Goal: Task Accomplishment & Management: Use online tool/utility

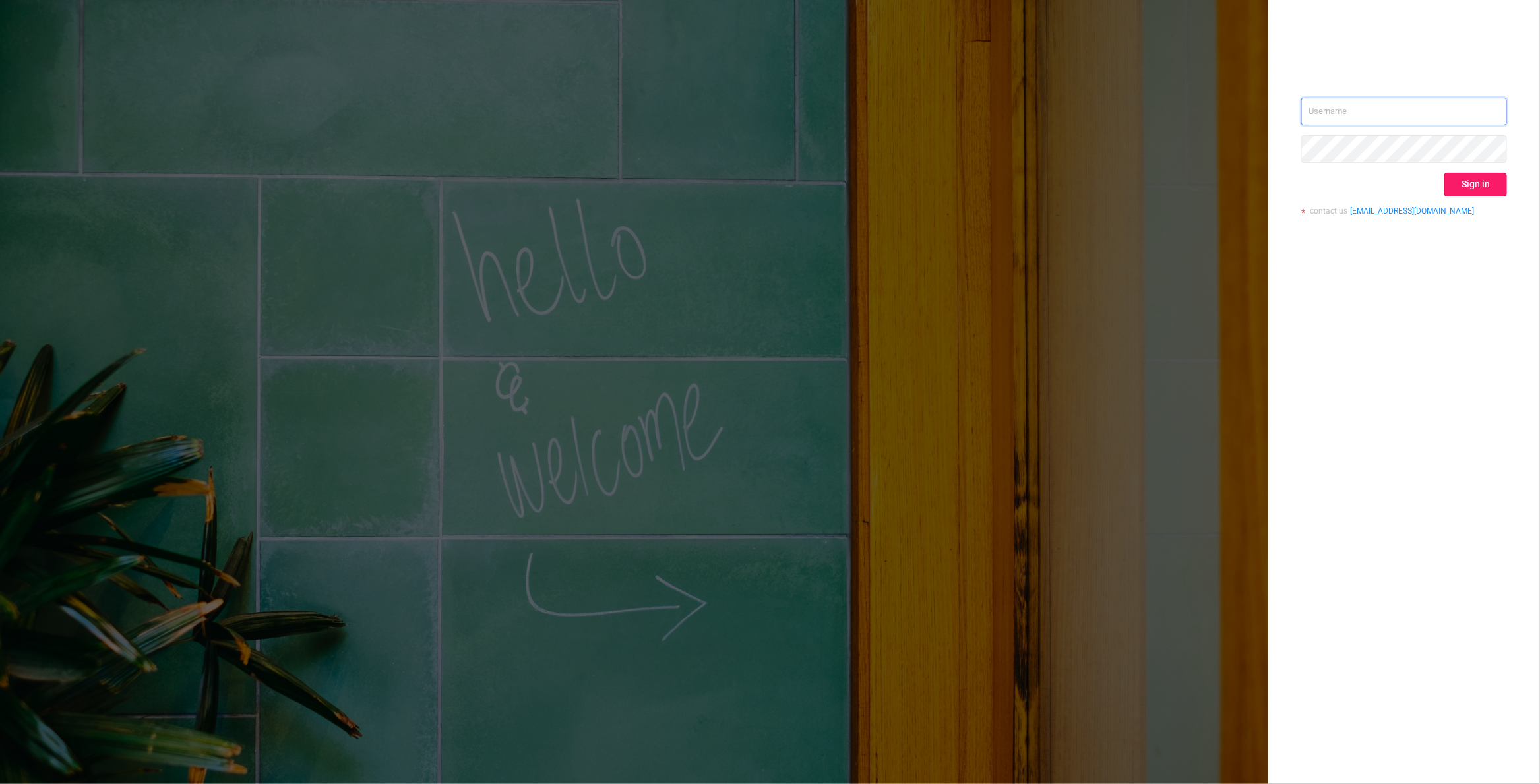
type input "[EMAIL_ADDRESS][DOMAIN_NAME]"
click at [1474, 187] on button "Sign in" at bounding box center [1475, 184] width 63 height 23
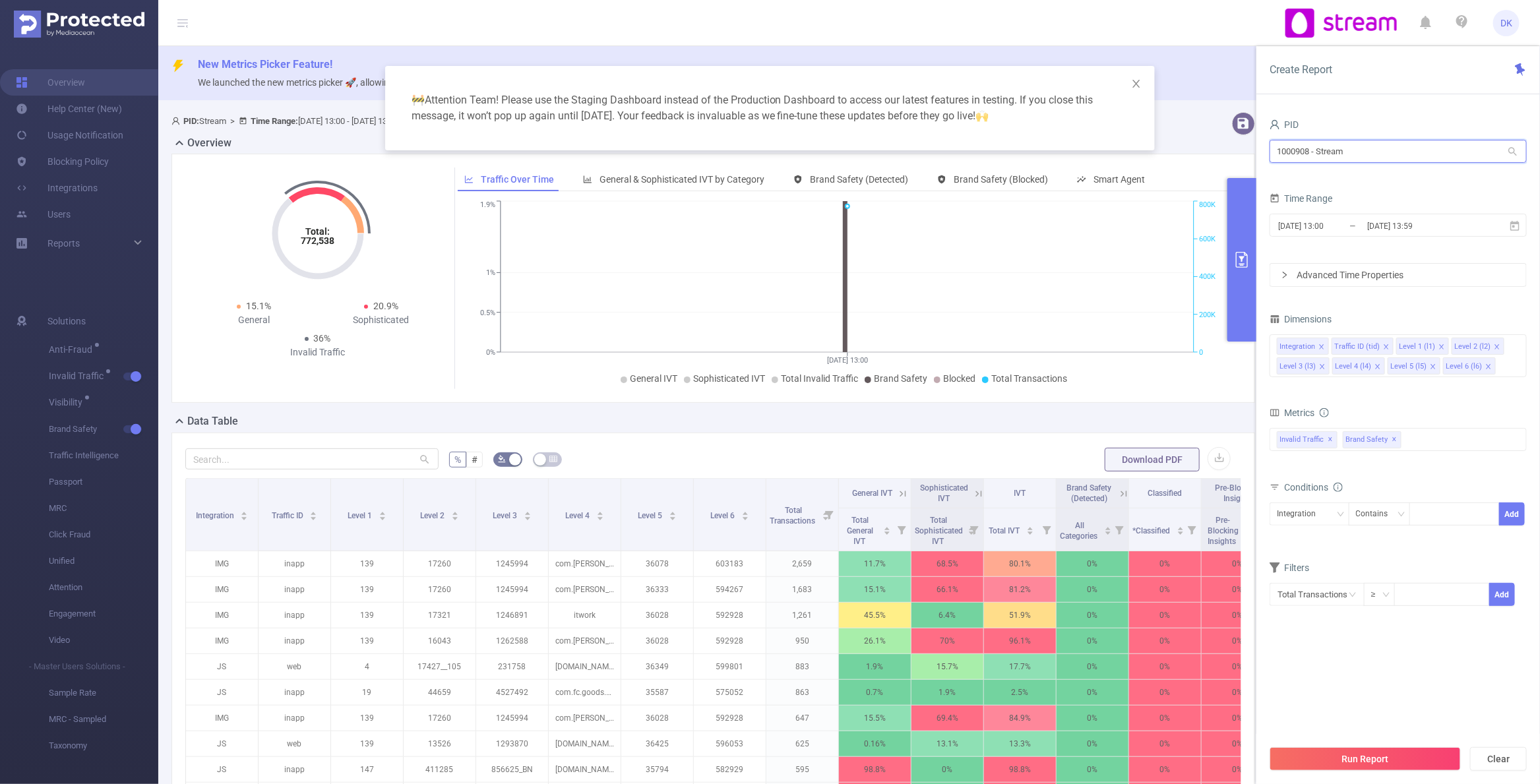
click at [1376, 150] on input "1000908 - Stream" at bounding box center [1398, 152] width 257 height 23
paste input "25"
type input "1000925"
click at [1354, 172] on li "1000925 - FT_Adobe_InHouse 246M [66M rows]" at bounding box center [1398, 178] width 257 height 21
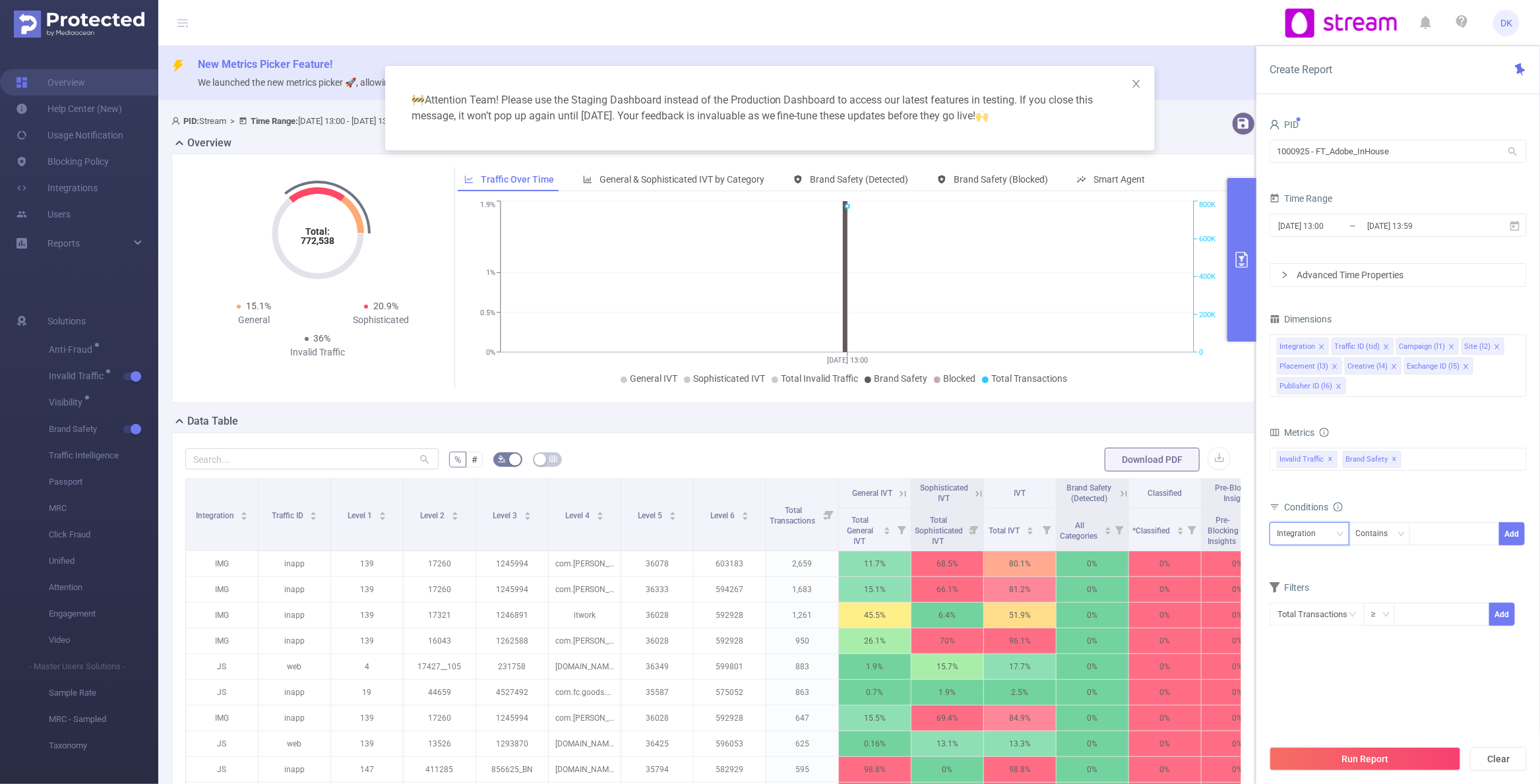
click at [1324, 539] on div "Integration" at bounding box center [1309, 534] width 65 height 22
click at [1399, 395] on div "Integration Traffic ID (tid) Campaign (l1) Site (l2) Placement (l3) Creative (l…" at bounding box center [1398, 365] width 257 height 63
click at [1332, 515] on li "Host" at bounding box center [1397, 518] width 256 height 21
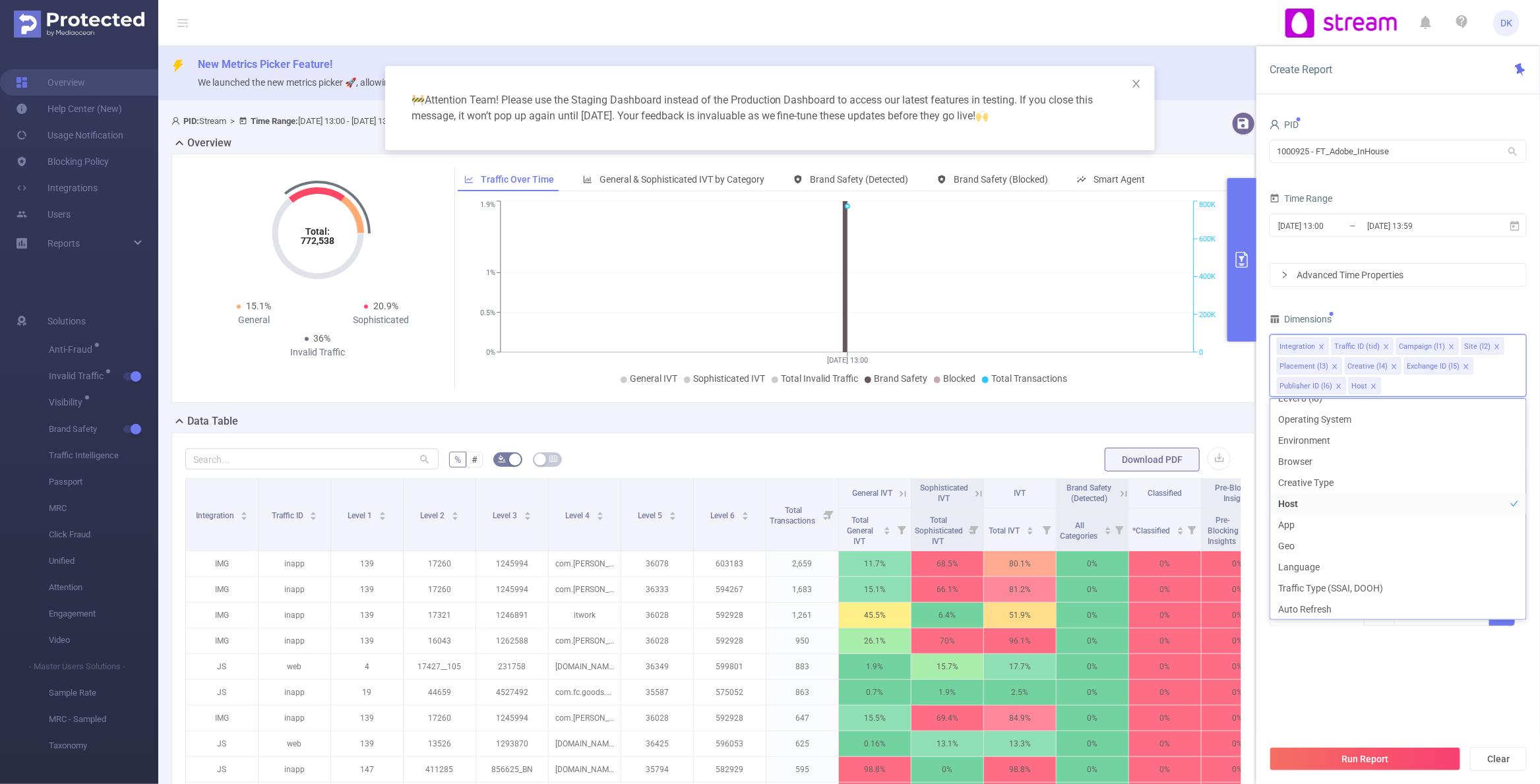
click at [1324, 710] on section "PID 1000925 - FT_Adobe_InHouse 1000925 - FT_Adobe_InHouse Time Range [DATE] 13:…" at bounding box center [1398, 426] width 257 height 622
click at [1314, 525] on div "Integration" at bounding box center [1301, 534] width 48 height 22
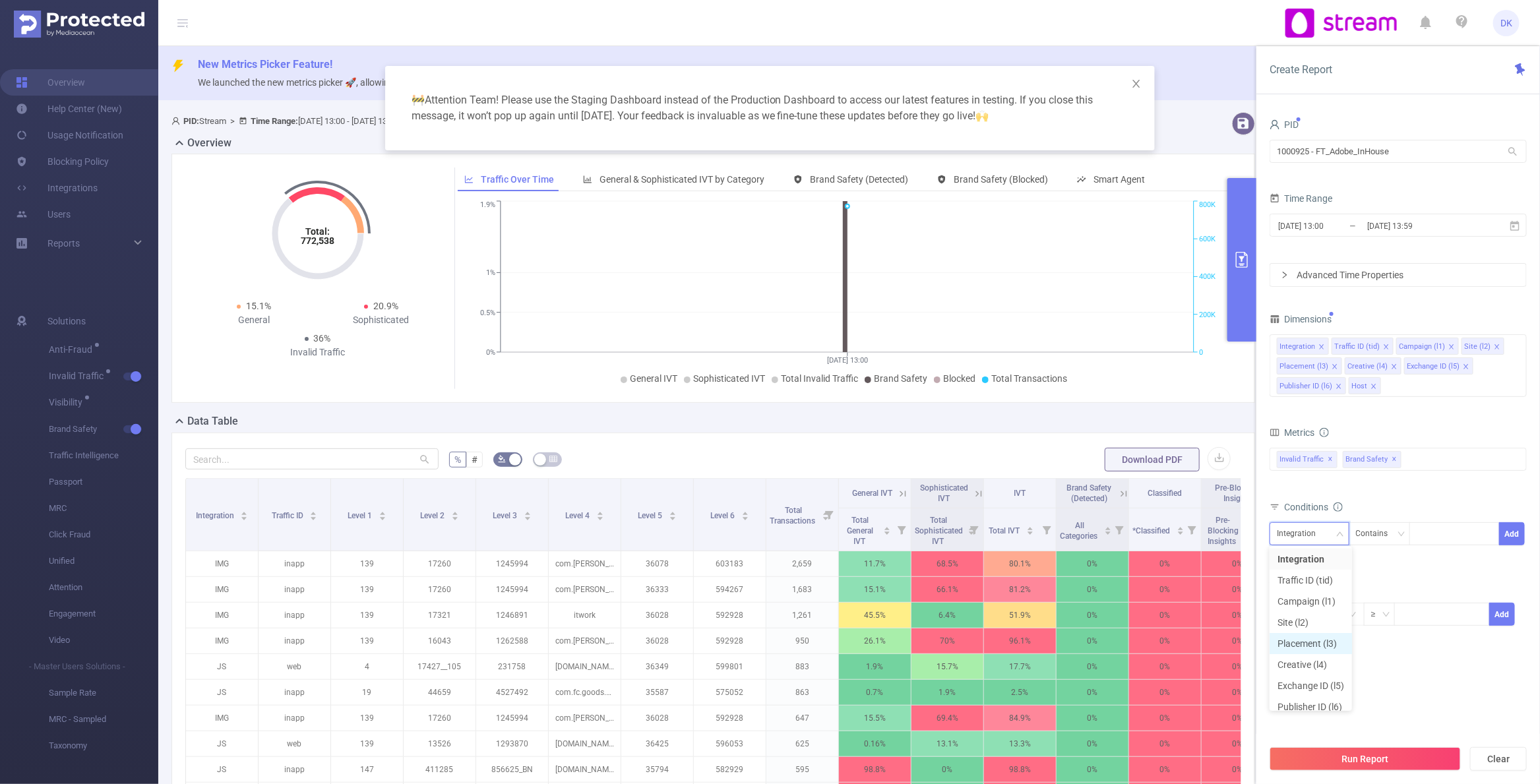
scroll to position [30, 0]
click at [1300, 703] on li "Host" at bounding box center [1311, 697] width 83 height 21
click at [1448, 544] on div "Host Contains Add" at bounding box center [1398, 537] width 257 height 30
click at [1449, 534] on div at bounding box center [1454, 534] width 76 height 22
paste input "[DOMAIN_NAME]"
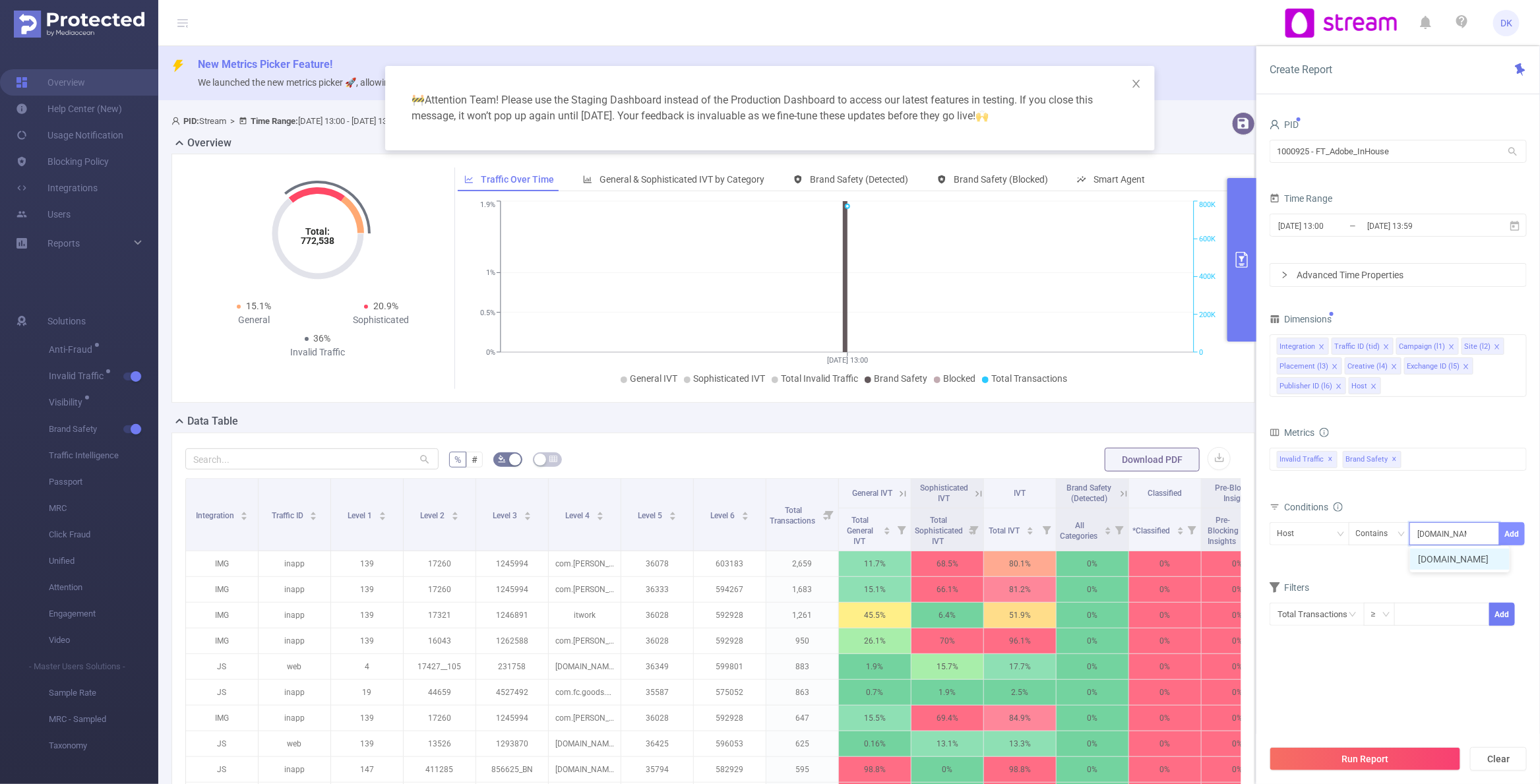
type input "[DOMAIN_NAME]"
click at [1510, 527] on button "Add" at bounding box center [1512, 534] width 26 height 23
click at [1364, 755] on button "Run Report" at bounding box center [1365, 759] width 191 height 23
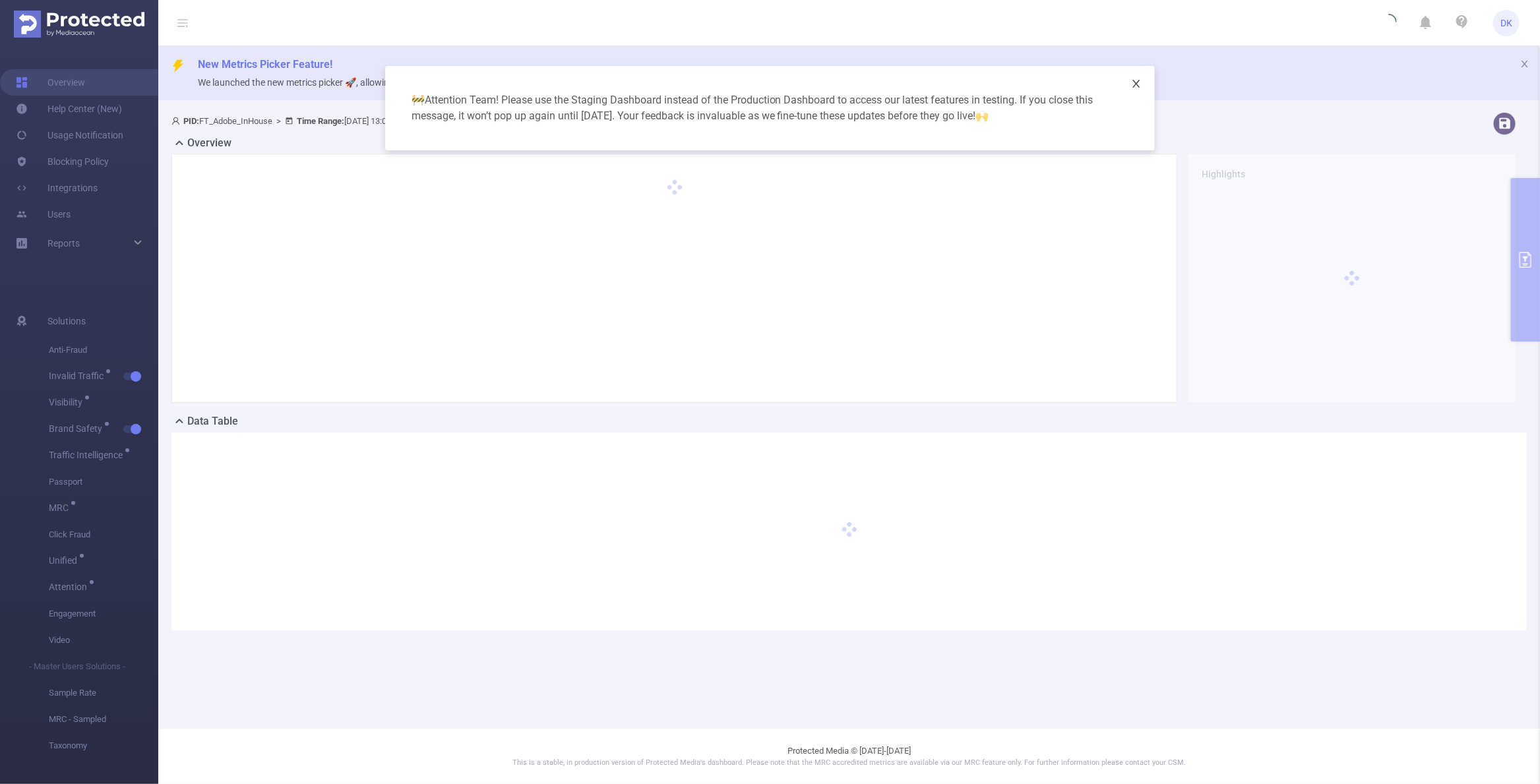
click at [1143, 83] on span "Close" at bounding box center [1136, 84] width 37 height 37
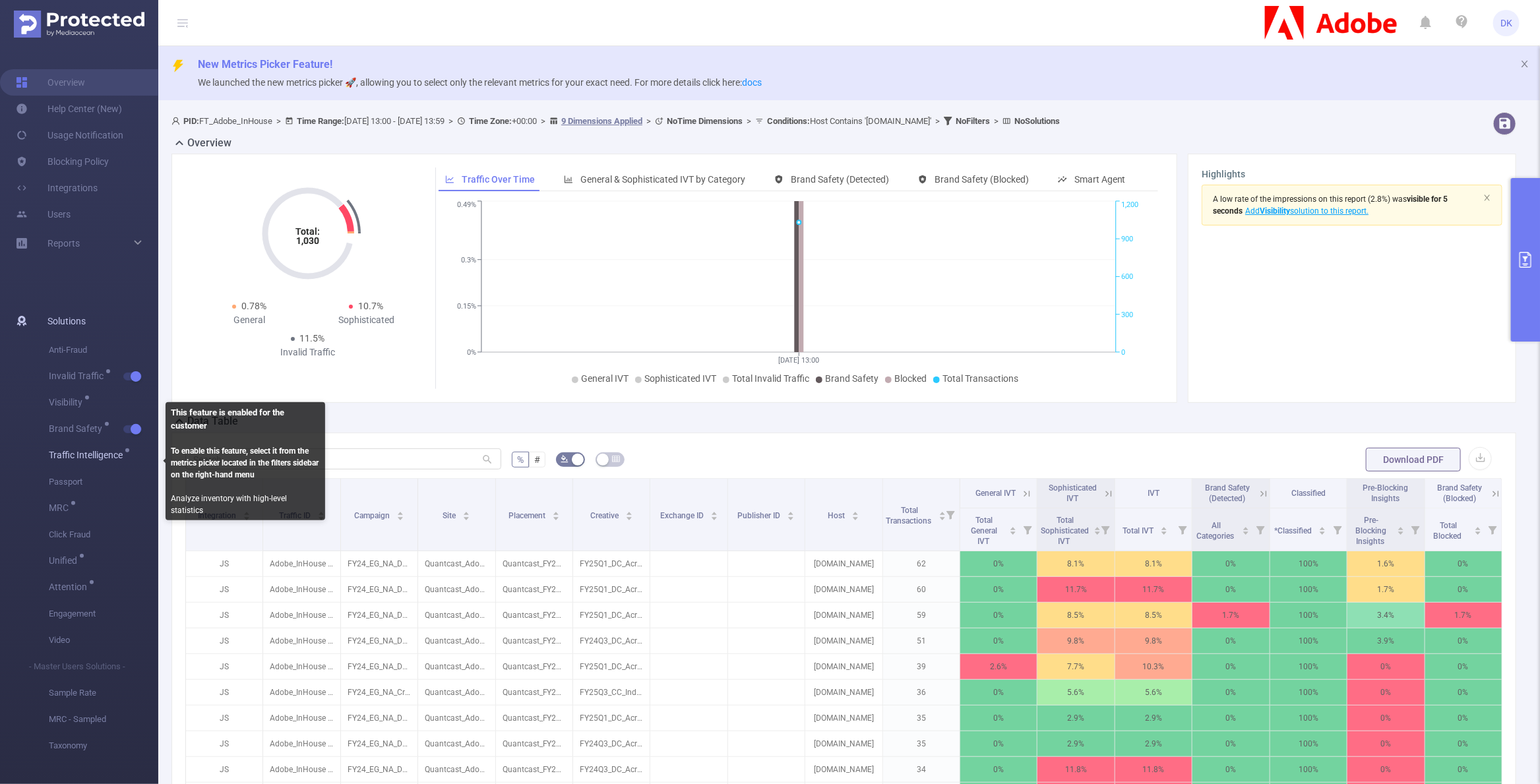
click at [117, 459] on span "Traffic Intelligence" at bounding box center [88, 455] width 78 height 9
click at [106, 456] on span "Traffic Intelligence" at bounding box center [88, 455] width 78 height 9
click at [108, 453] on span "Traffic Intelligence" at bounding box center [88, 455] width 78 height 9
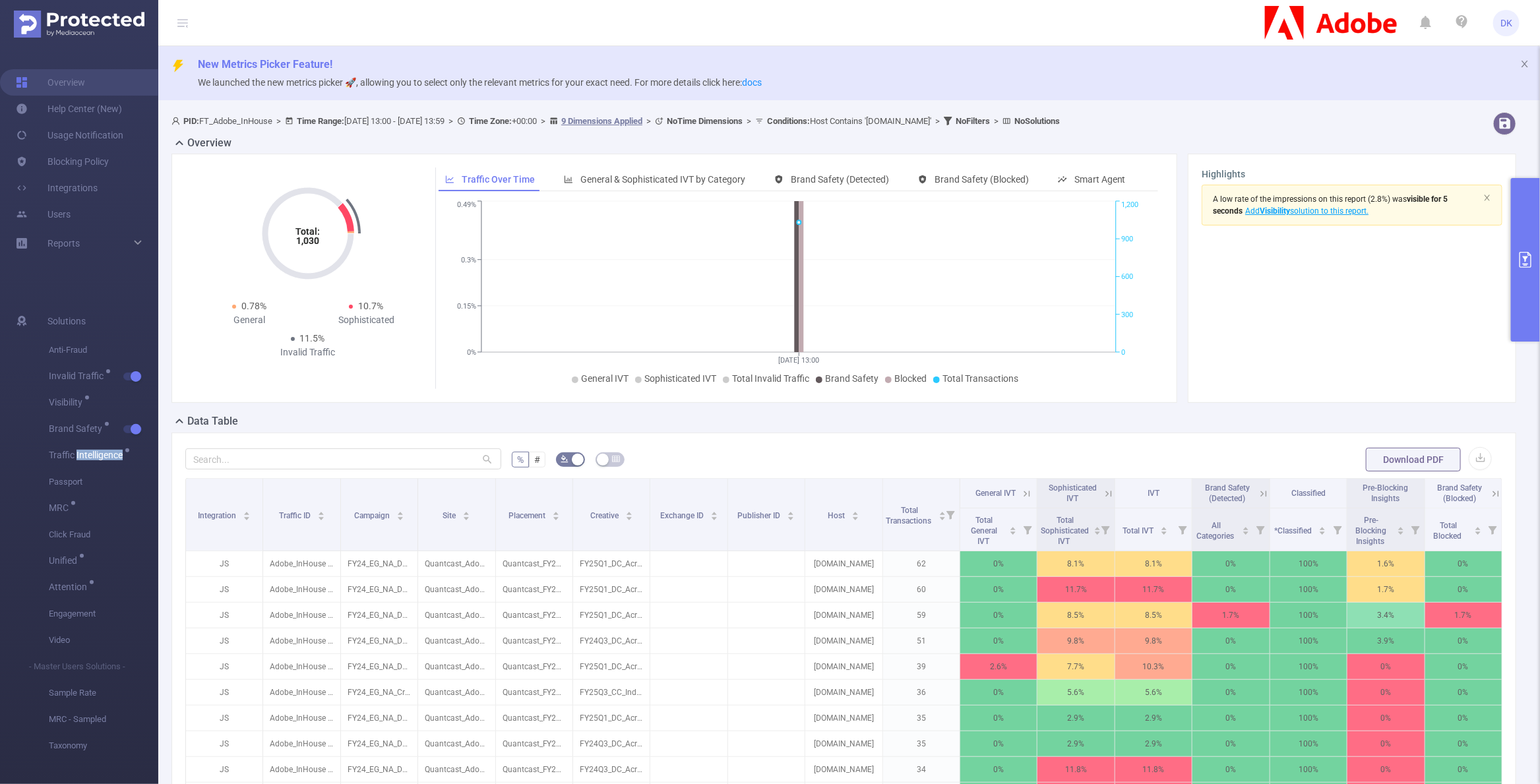
click at [1526, 288] on button "primary" at bounding box center [1525, 259] width 29 height 163
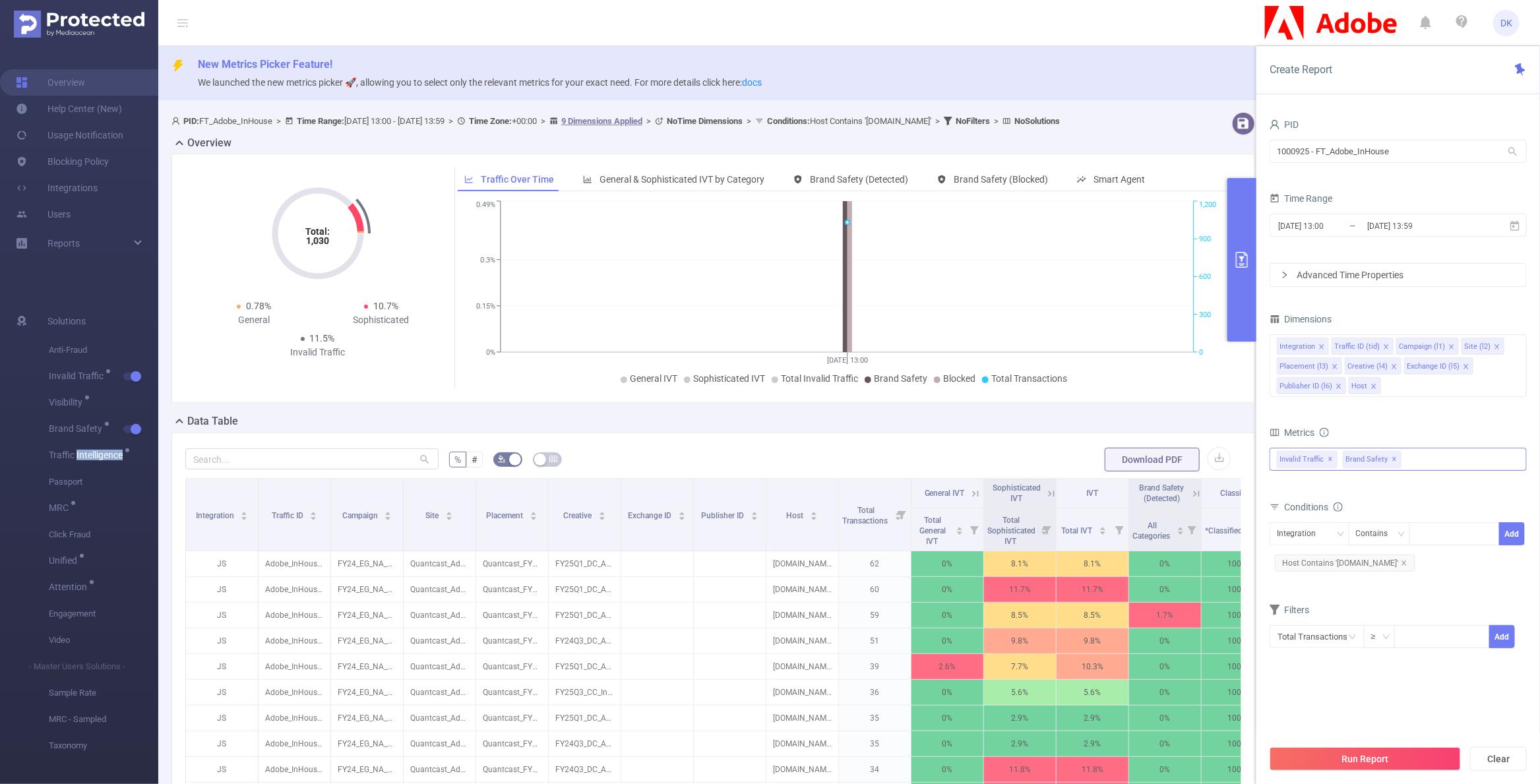
click at [1421, 461] on div "Invalid Traffic ✕ Brand Safety ✕" at bounding box center [1398, 460] width 257 height 23
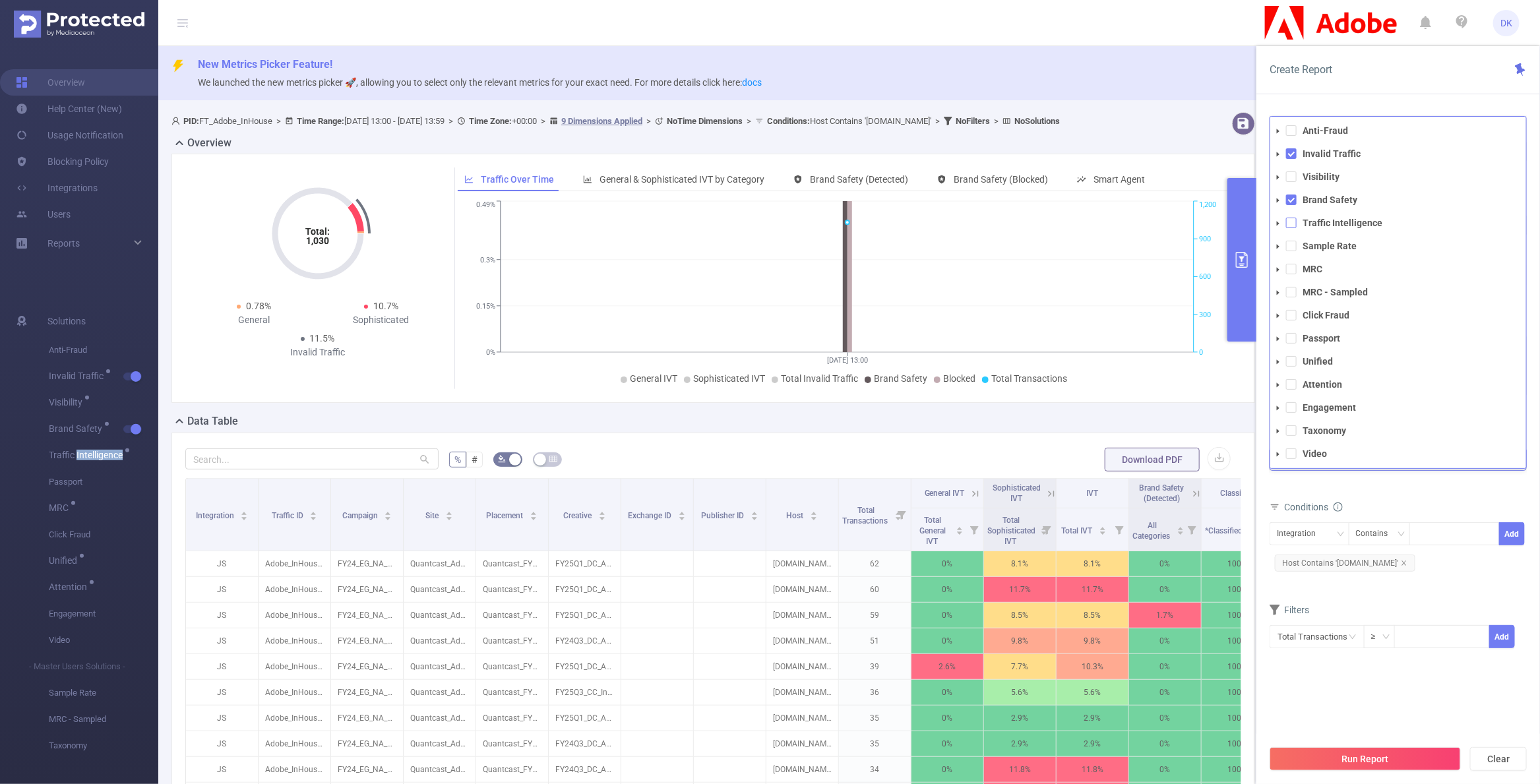
click at [1289, 224] on span at bounding box center [1291, 223] width 11 height 11
click at [1326, 744] on div "Run Report Clear" at bounding box center [1398, 759] width 284 height 50
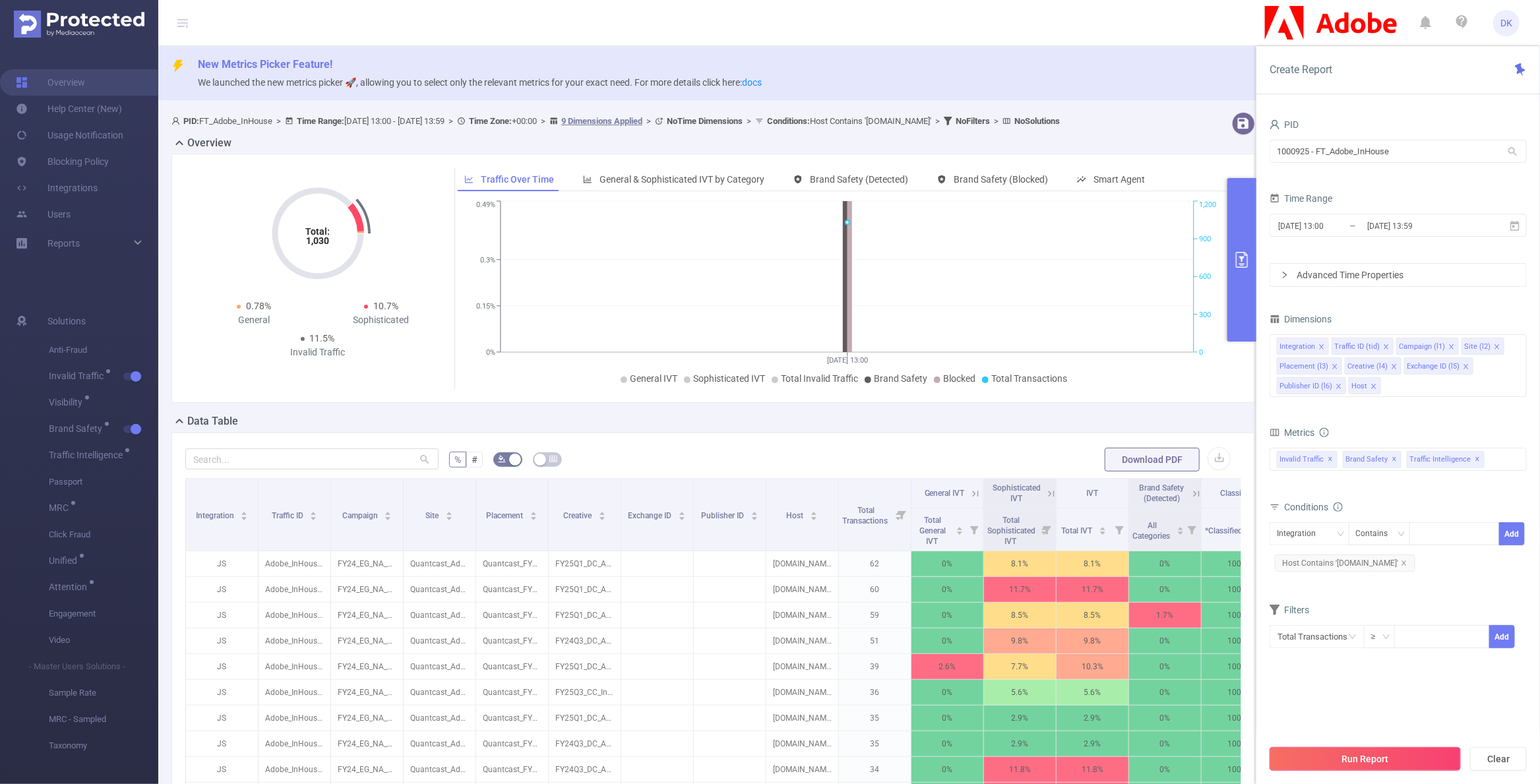
click at [1321, 762] on button "Run Report" at bounding box center [1365, 759] width 191 height 23
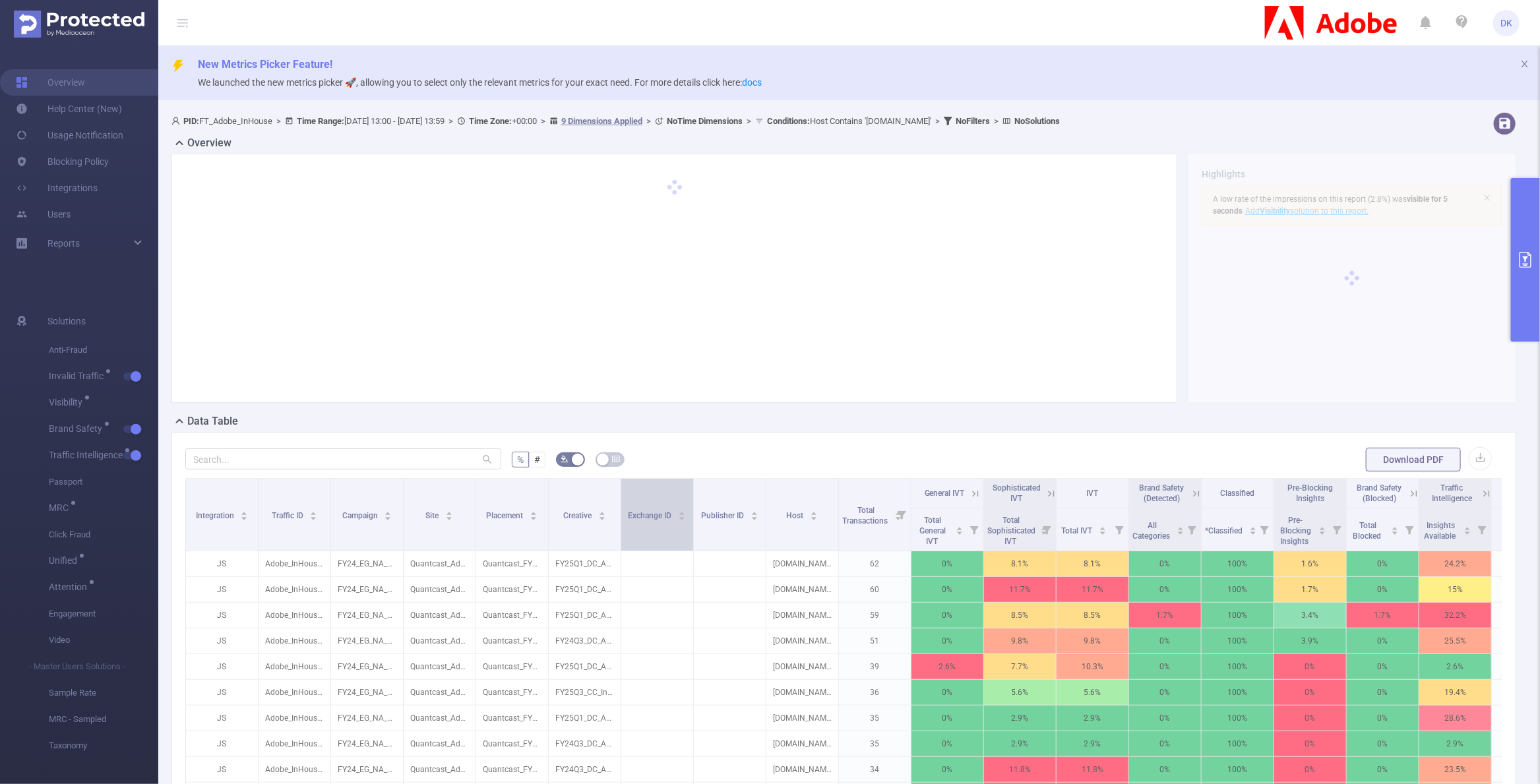
scroll to position [0, 137]
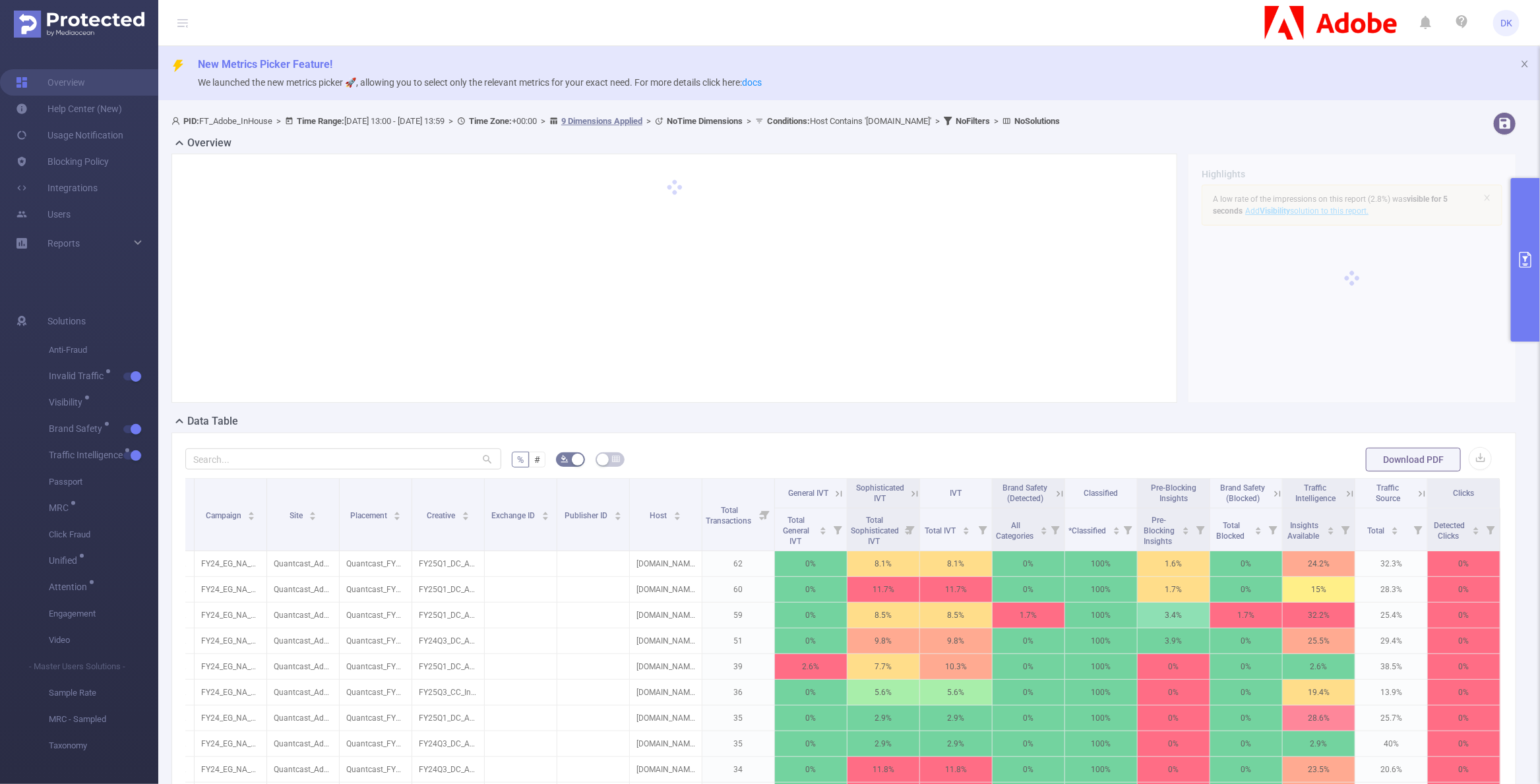
click at [1348, 498] on icon at bounding box center [1350, 494] width 12 height 12
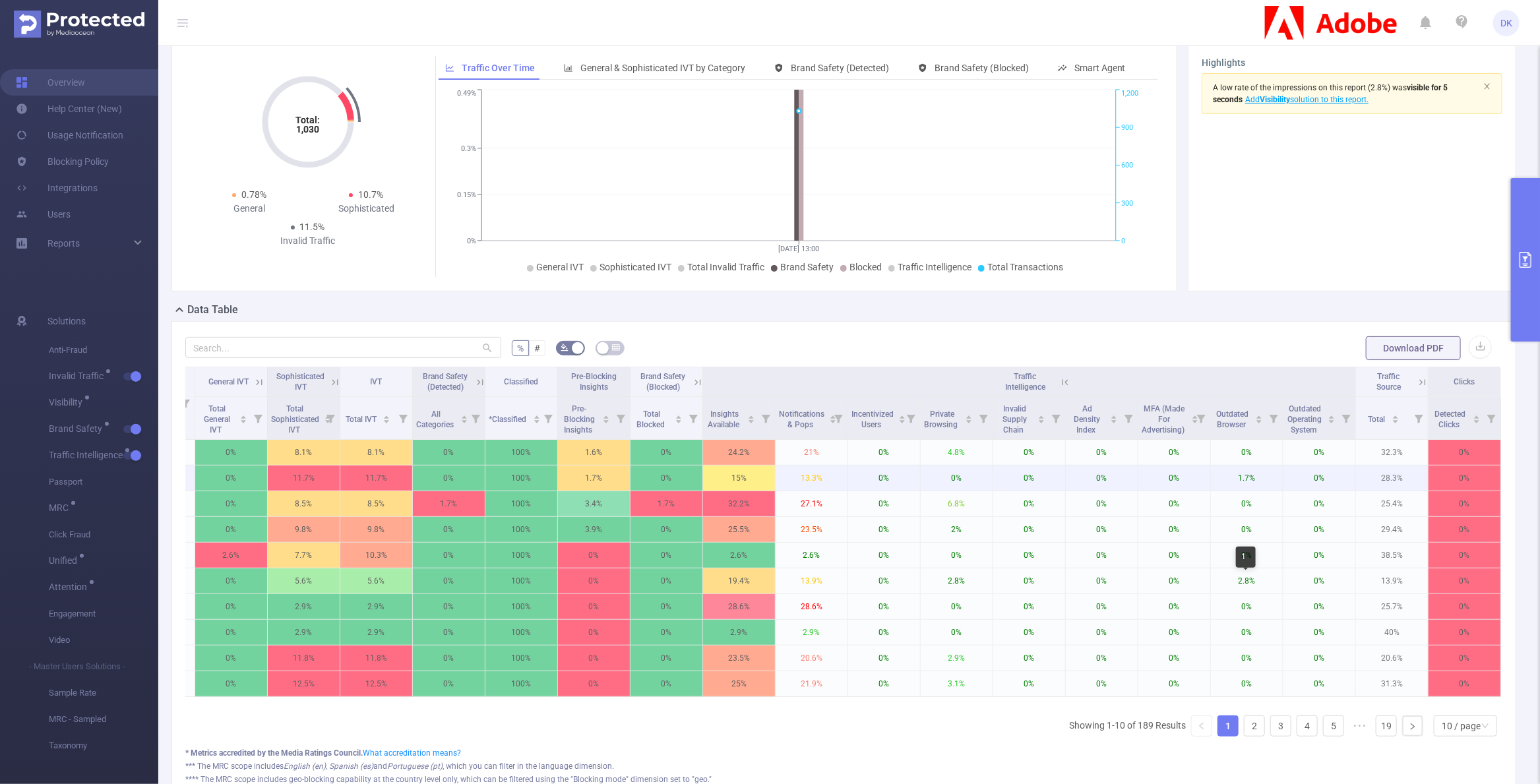
scroll to position [115, 0]
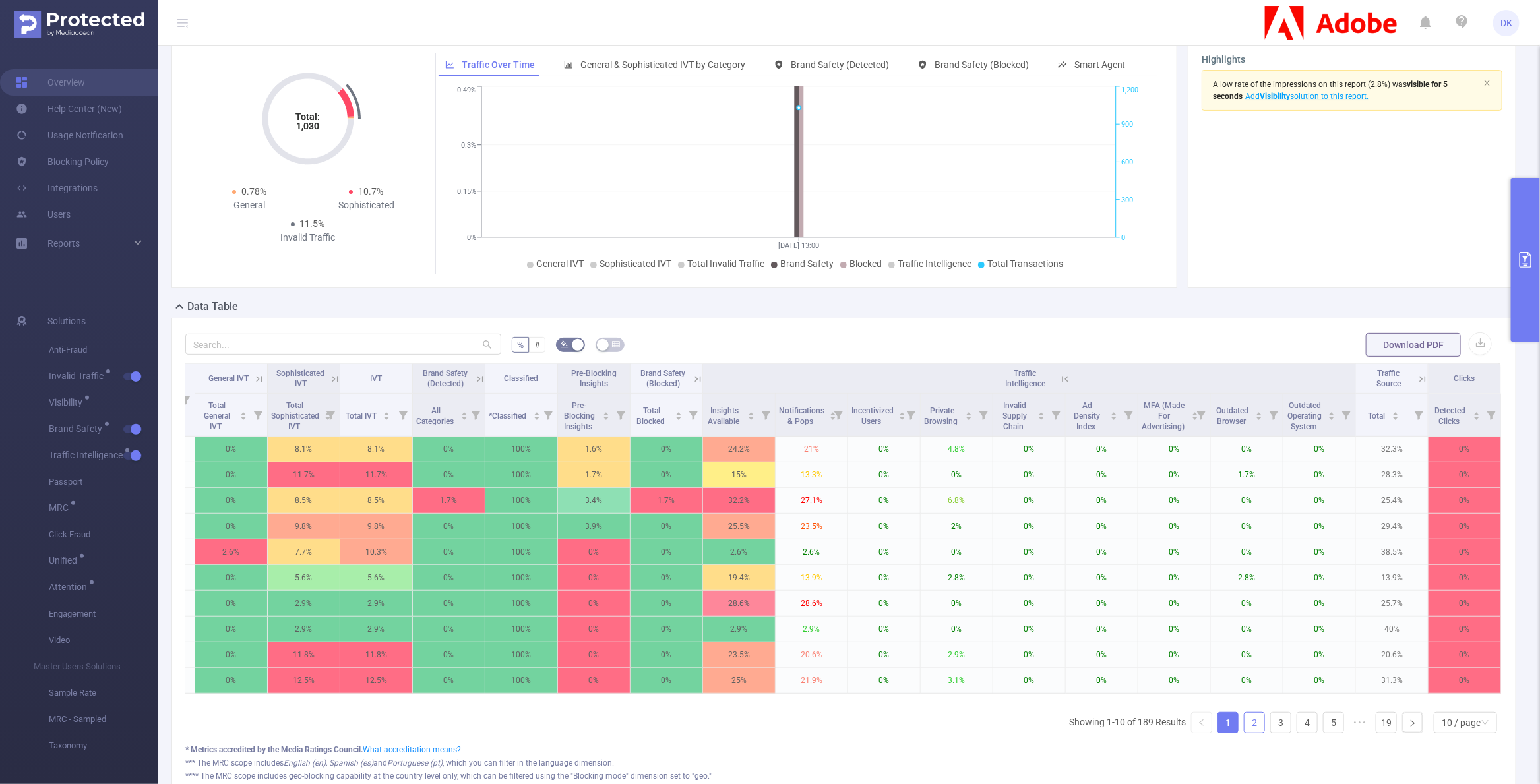
click at [1259, 716] on link "2" at bounding box center [1255, 723] width 20 height 20
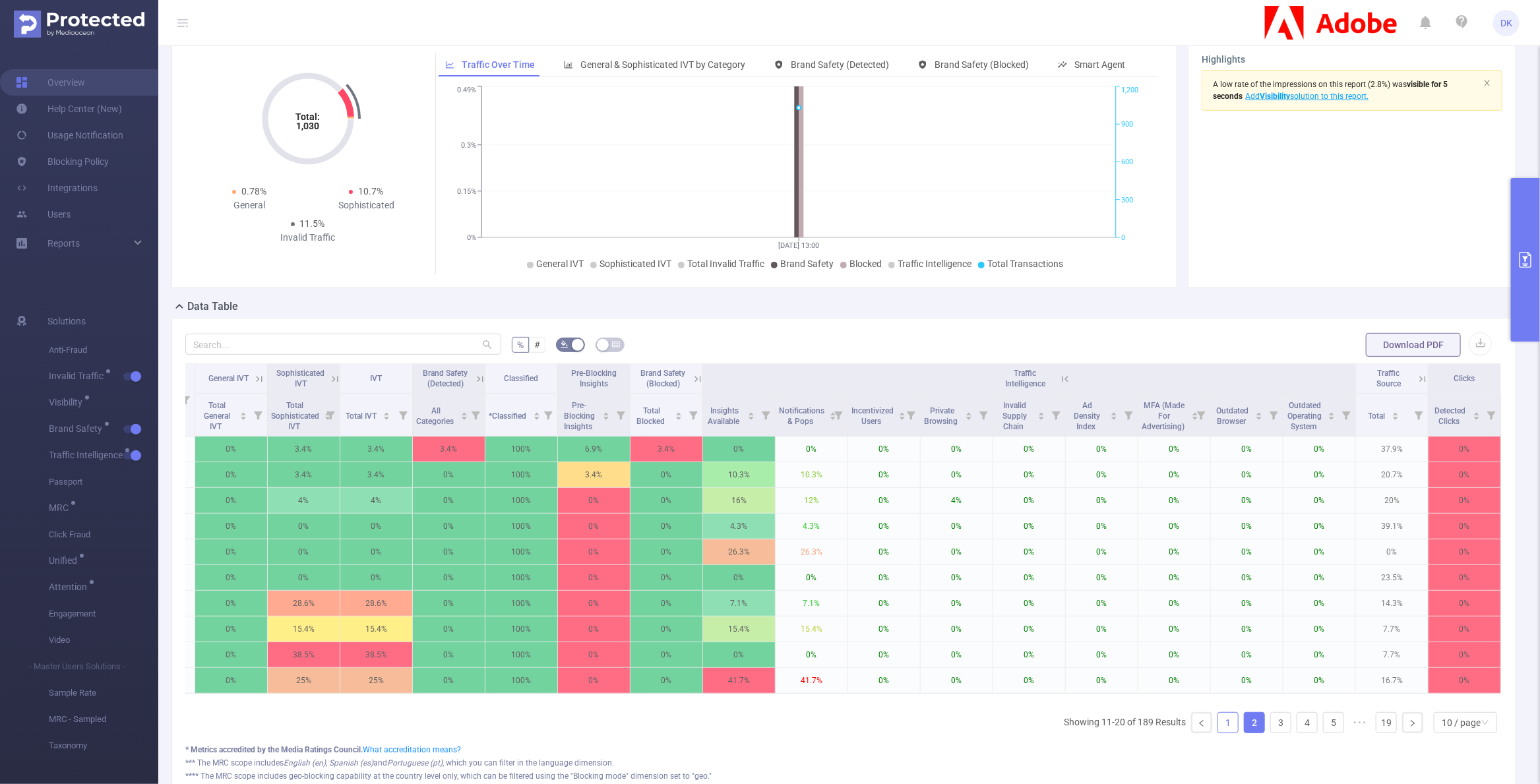
click at [1229, 716] on link "1" at bounding box center [1228, 723] width 20 height 20
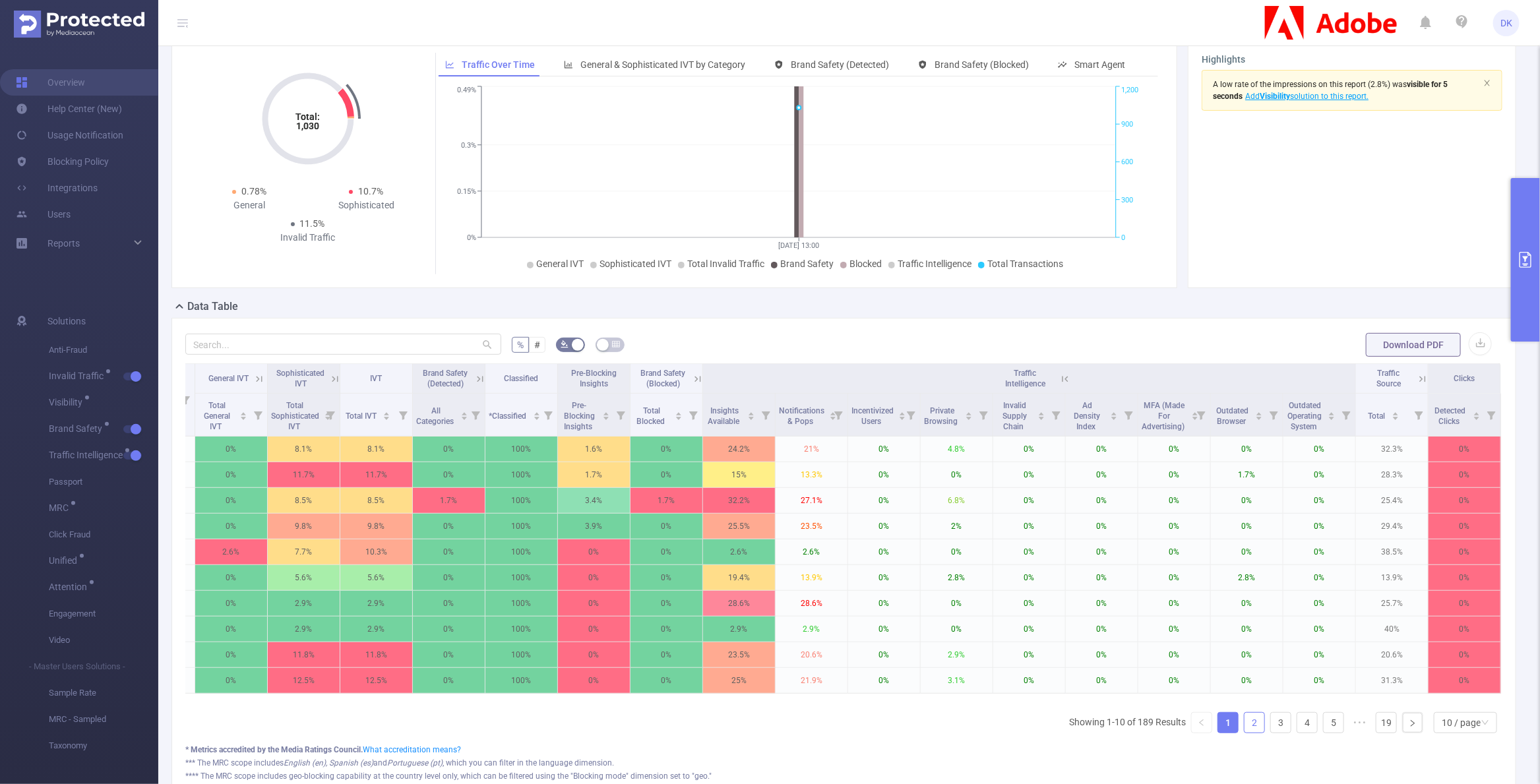
click at [1257, 720] on link "2" at bounding box center [1255, 723] width 20 height 20
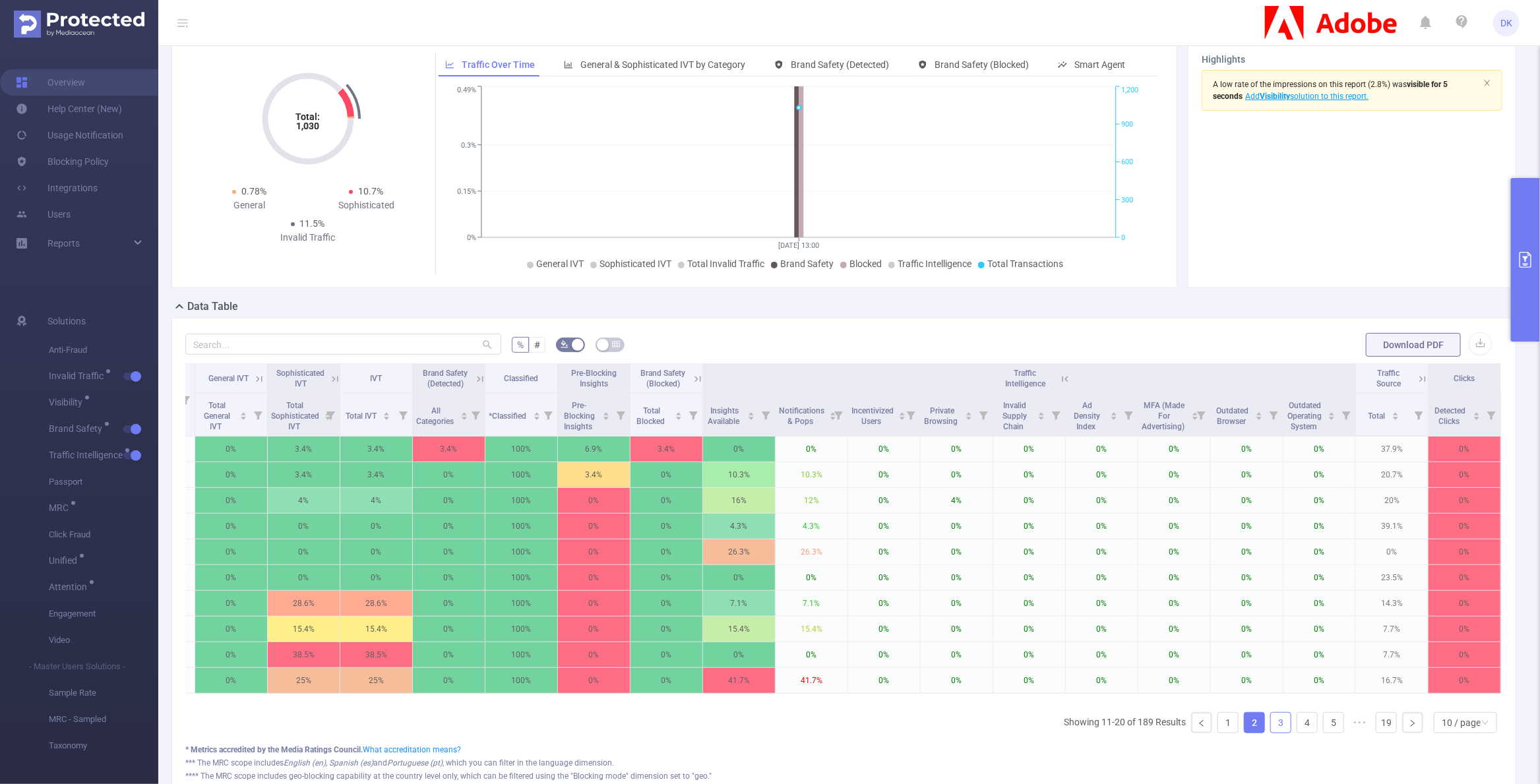
click at [1276, 720] on link "3" at bounding box center [1281, 723] width 20 height 20
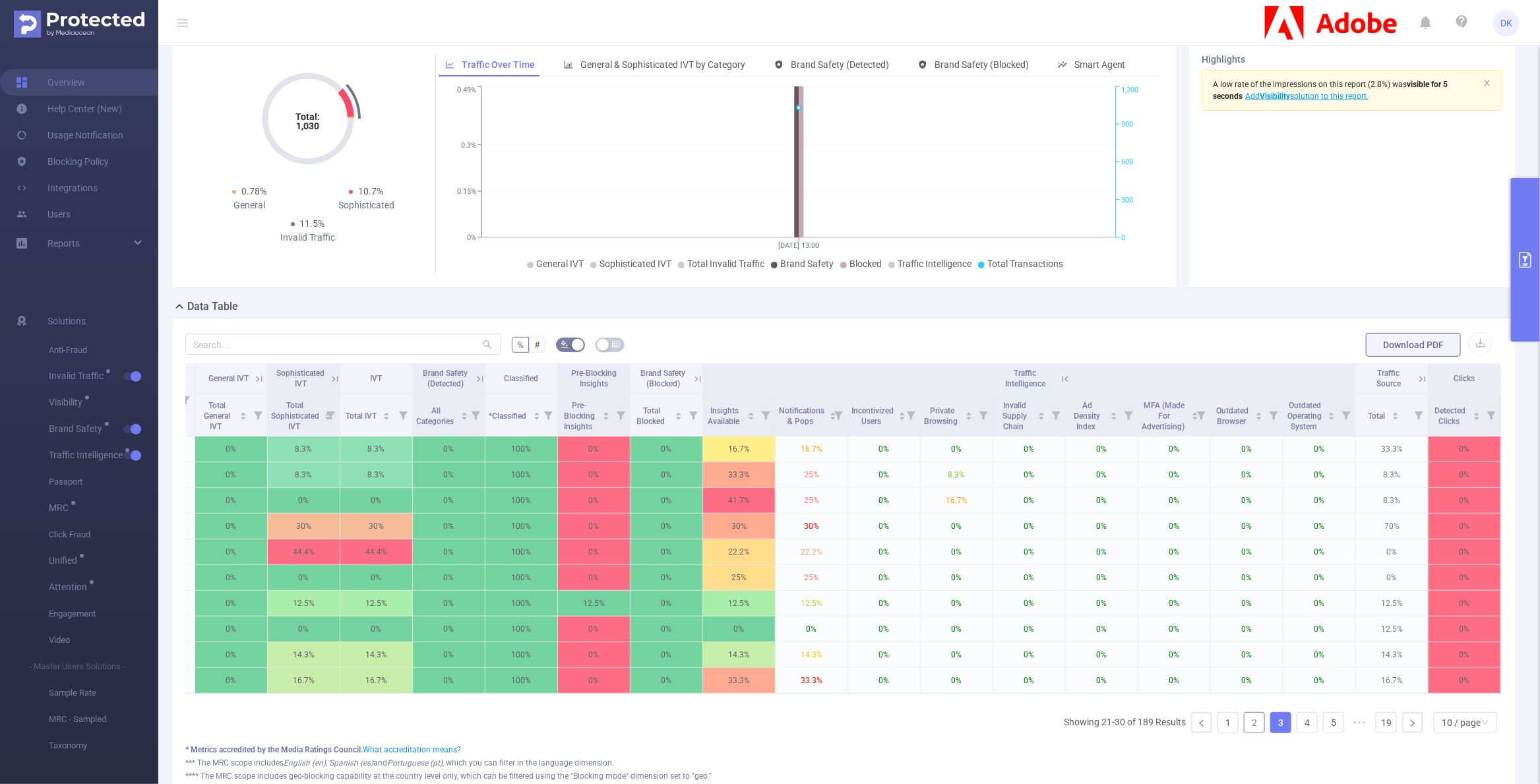
click at [1249, 721] on link "2" at bounding box center [1255, 723] width 20 height 20
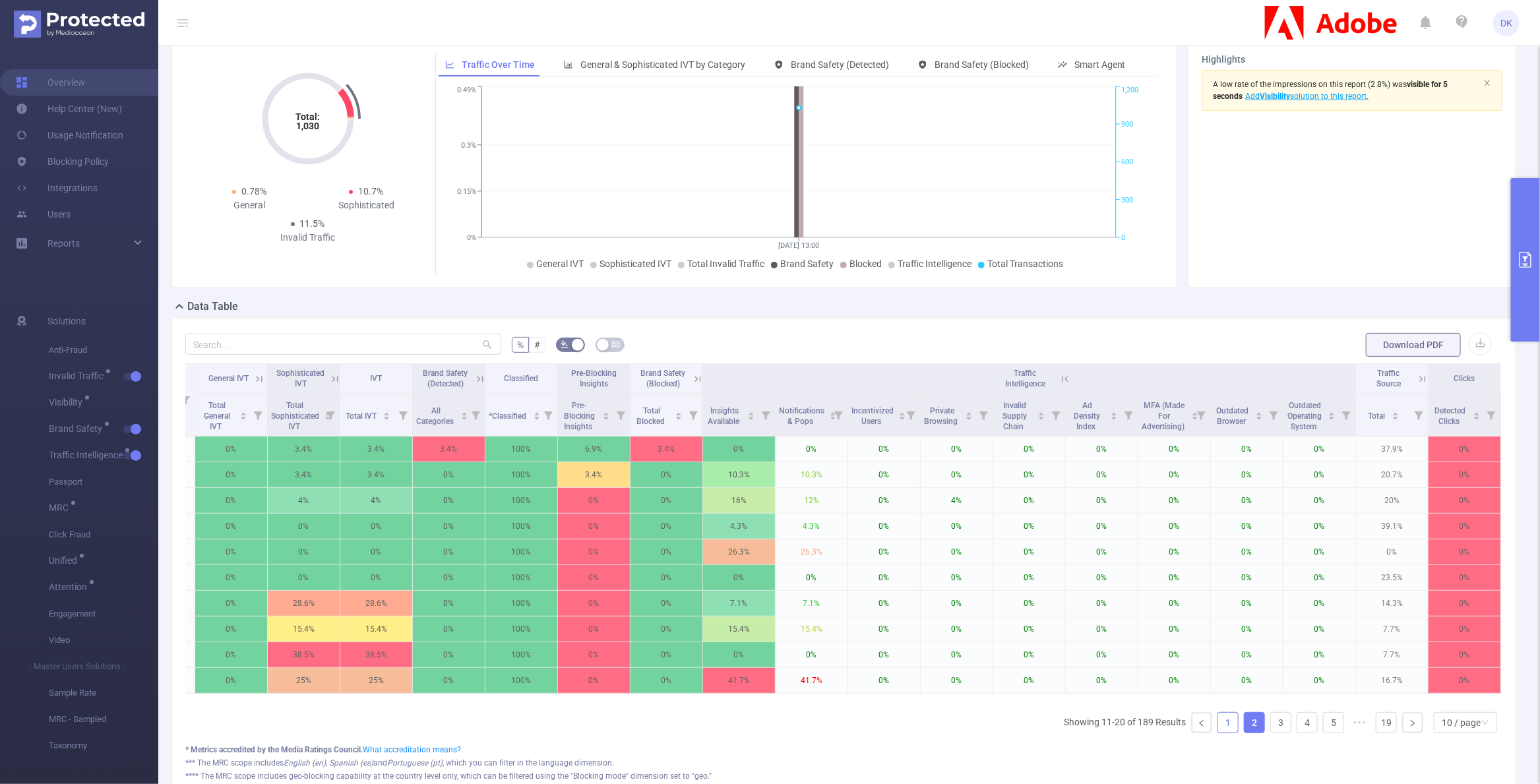
click at [1232, 721] on link "1" at bounding box center [1228, 723] width 20 height 20
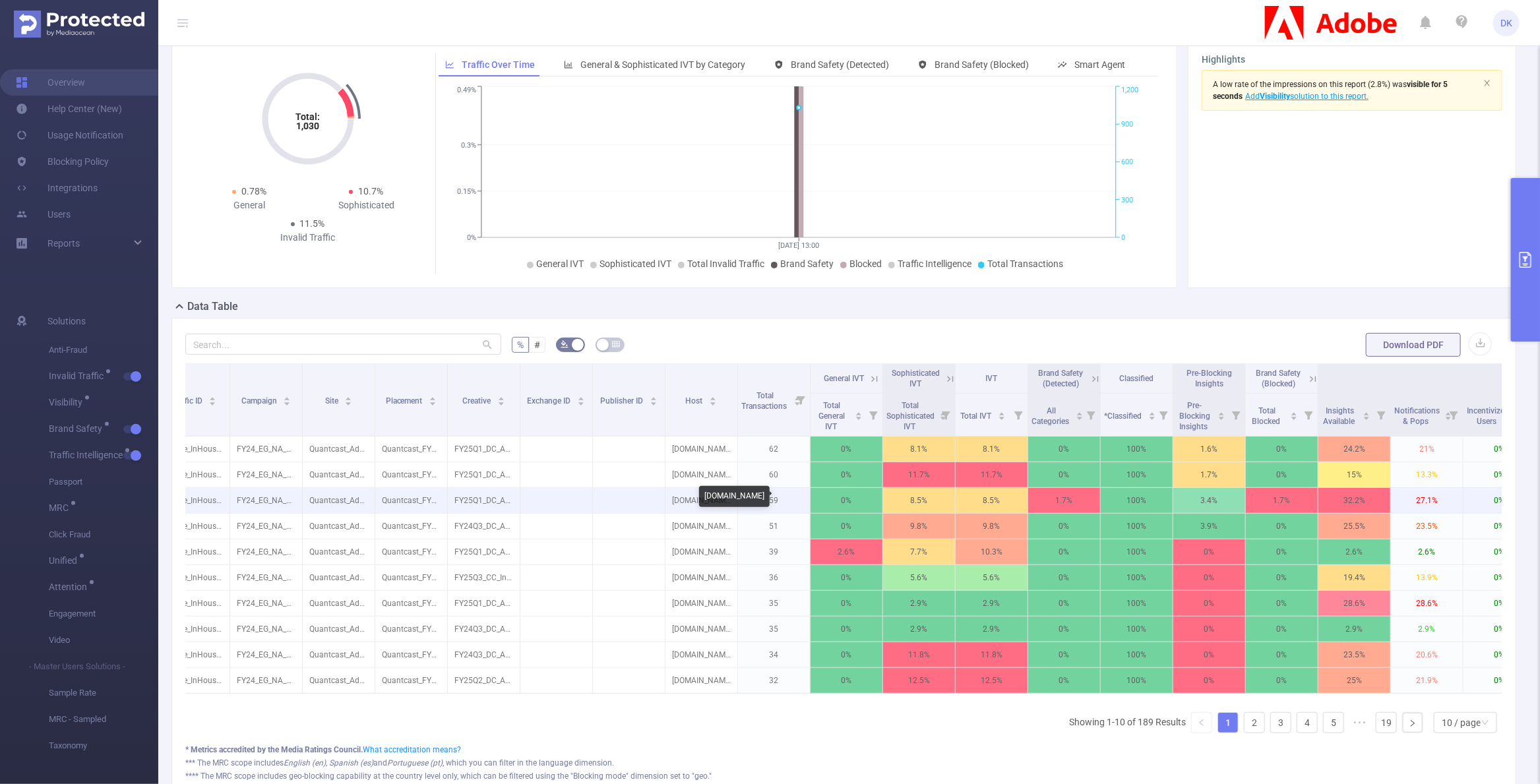
scroll to position [0, 0]
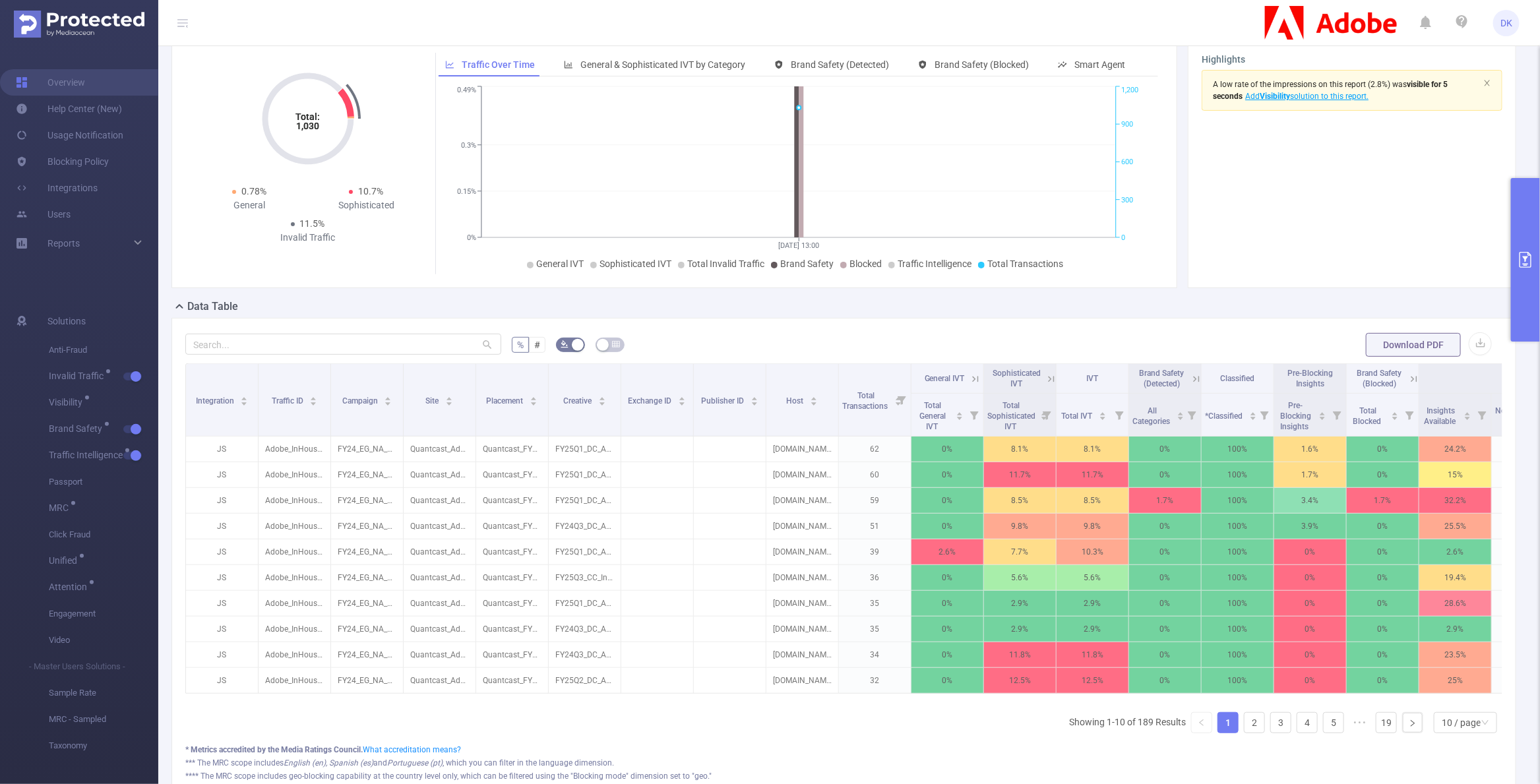
click at [1522, 262] on icon "primary" at bounding box center [1525, 259] width 16 height 16
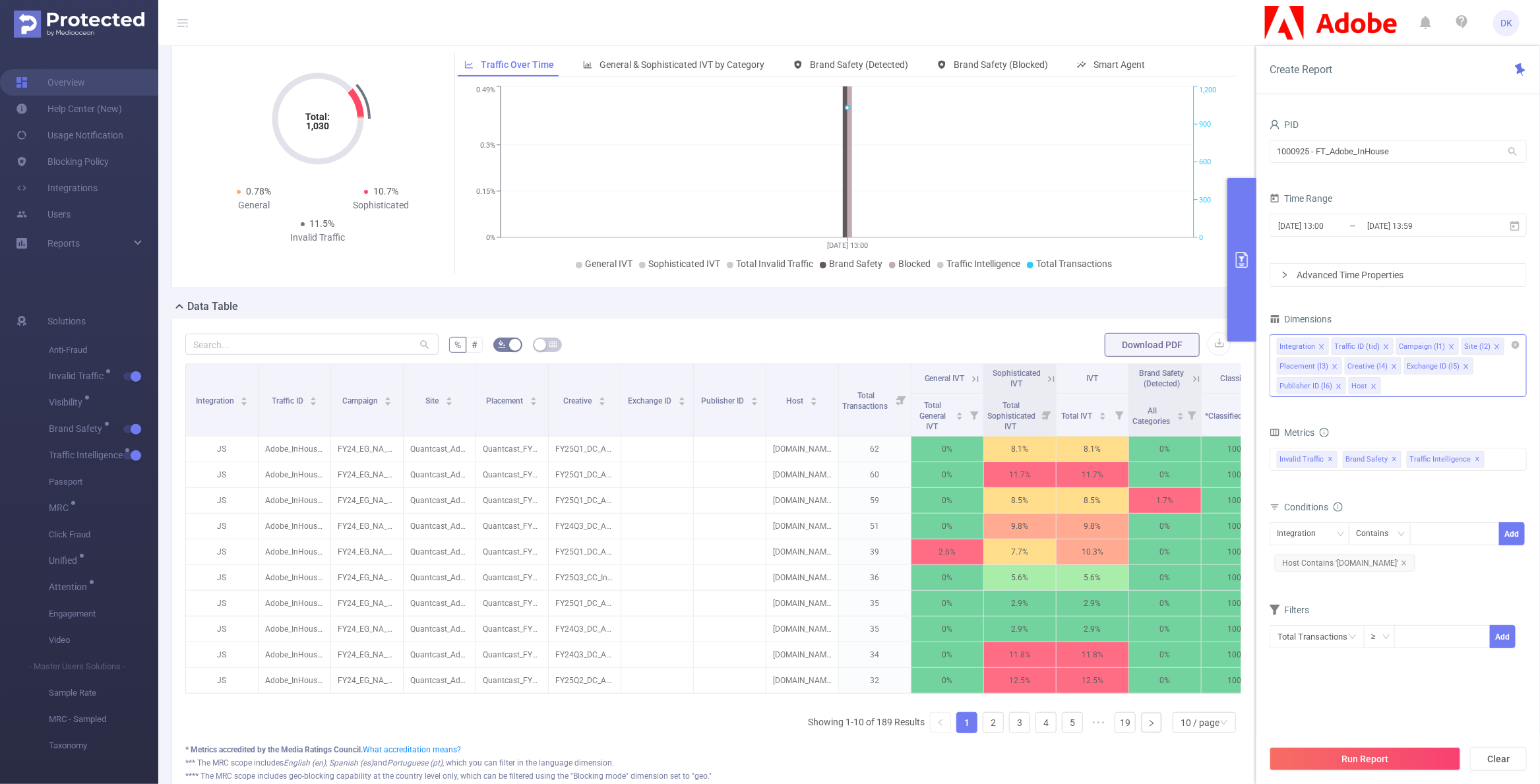
click at [1336, 383] on icon "icon: close" at bounding box center [1339, 386] width 7 height 7
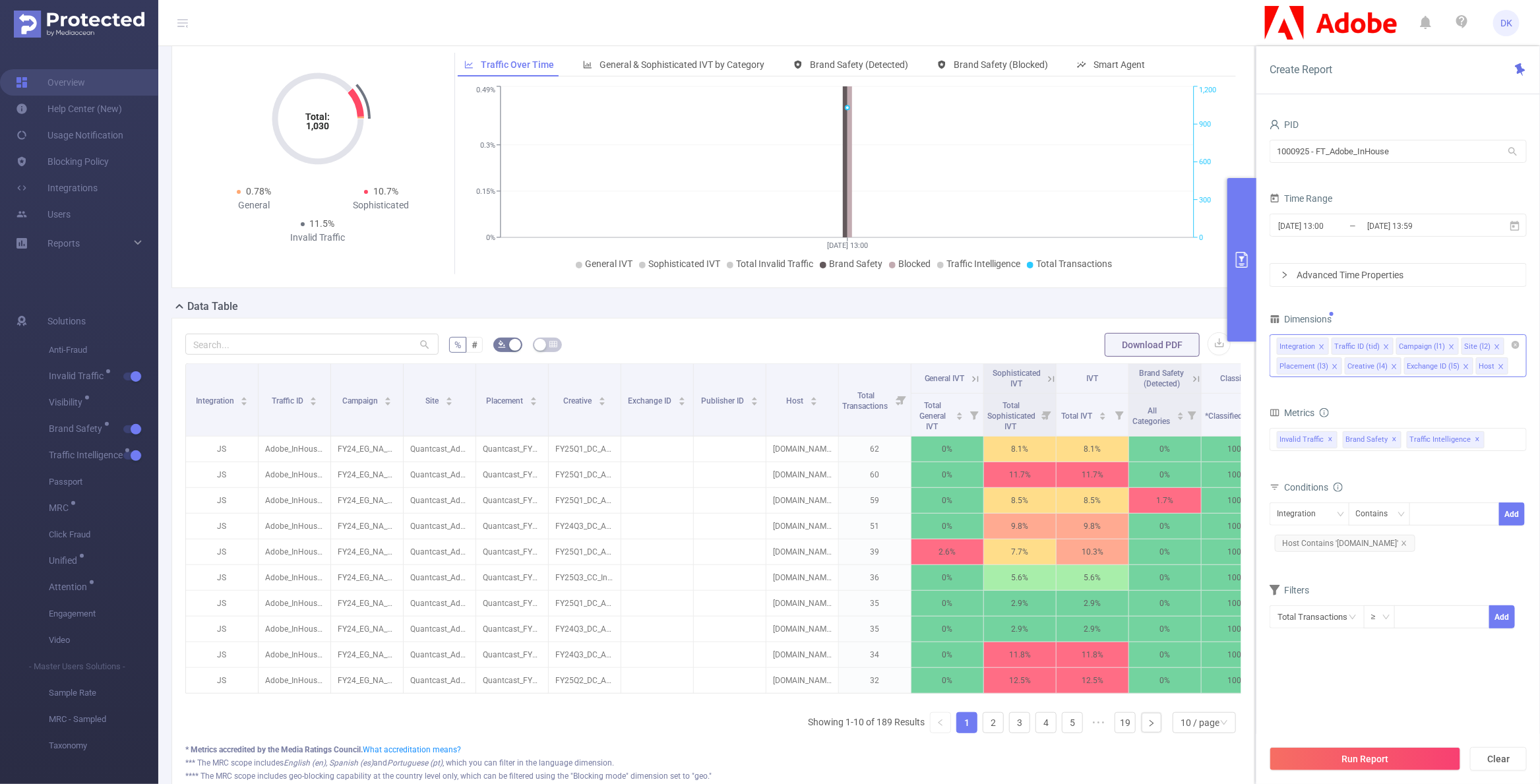
click at [1331, 365] on icon "icon: close" at bounding box center [1335, 367] width 7 height 7
click at [1325, 364] on icon "icon: close" at bounding box center [1326, 366] width 5 height 5
click at [1336, 364] on icon "icon: close" at bounding box center [1339, 367] width 7 height 7
click at [1383, 347] on icon "icon: close" at bounding box center [1387, 347] width 7 height 7
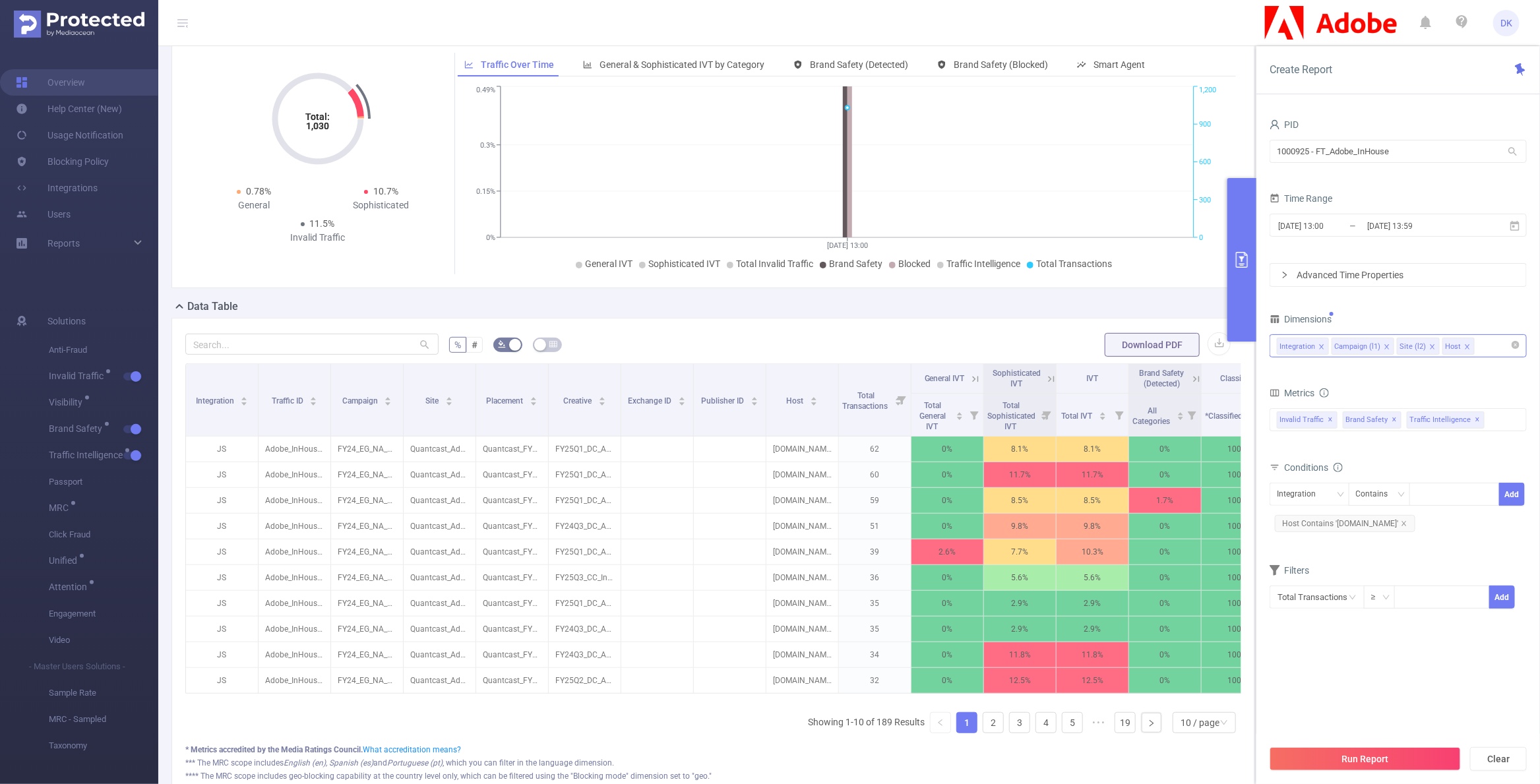
click at [1383, 347] on icon "icon: close" at bounding box center [1387, 347] width 7 height 7
click at [1364, 346] on icon "icon: close" at bounding box center [1367, 347] width 7 height 7
click at [1331, 766] on button "Run Report" at bounding box center [1365, 759] width 191 height 23
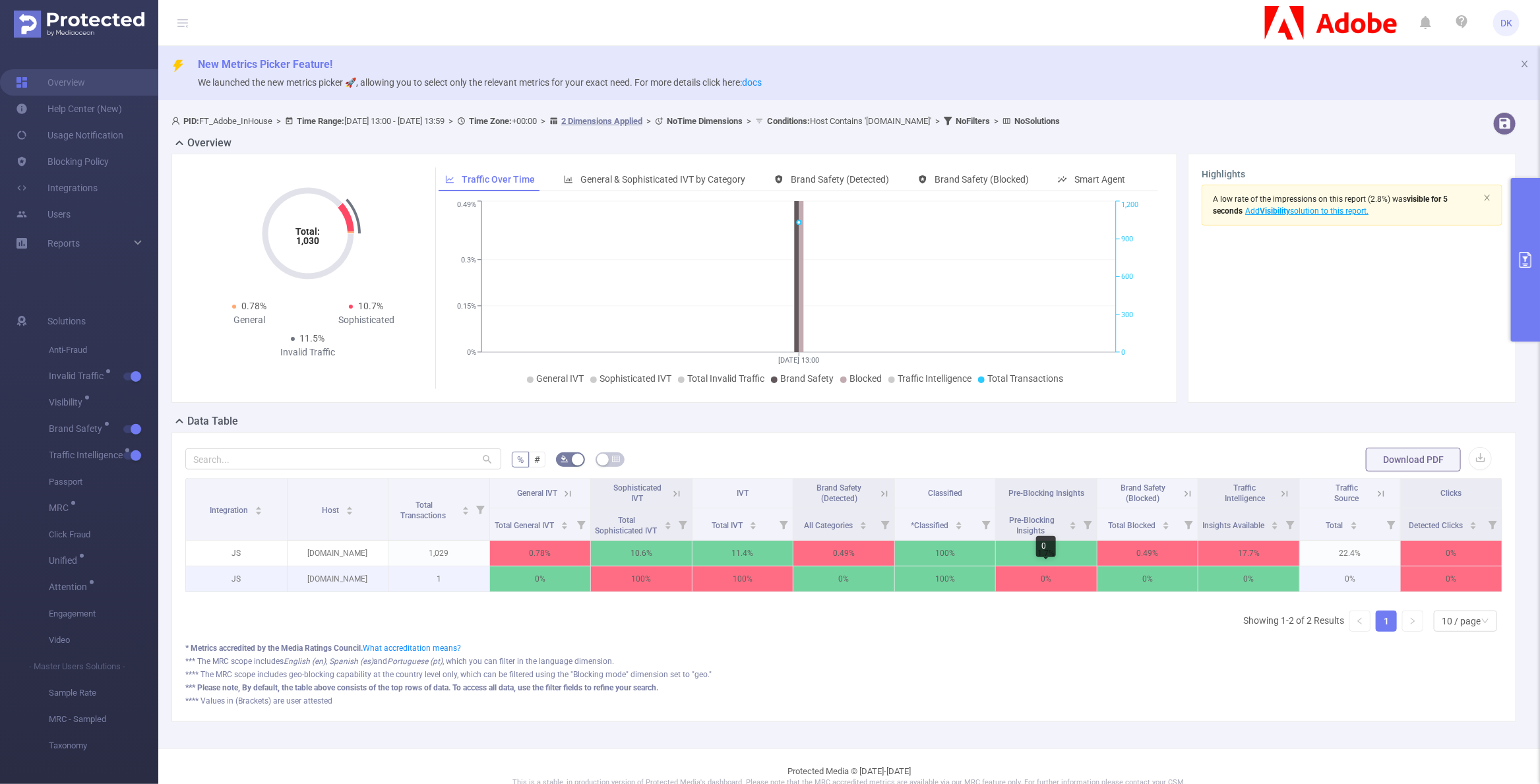
scroll to position [0, 3]
click at [1379, 494] on icon at bounding box center [1378, 494] width 12 height 12
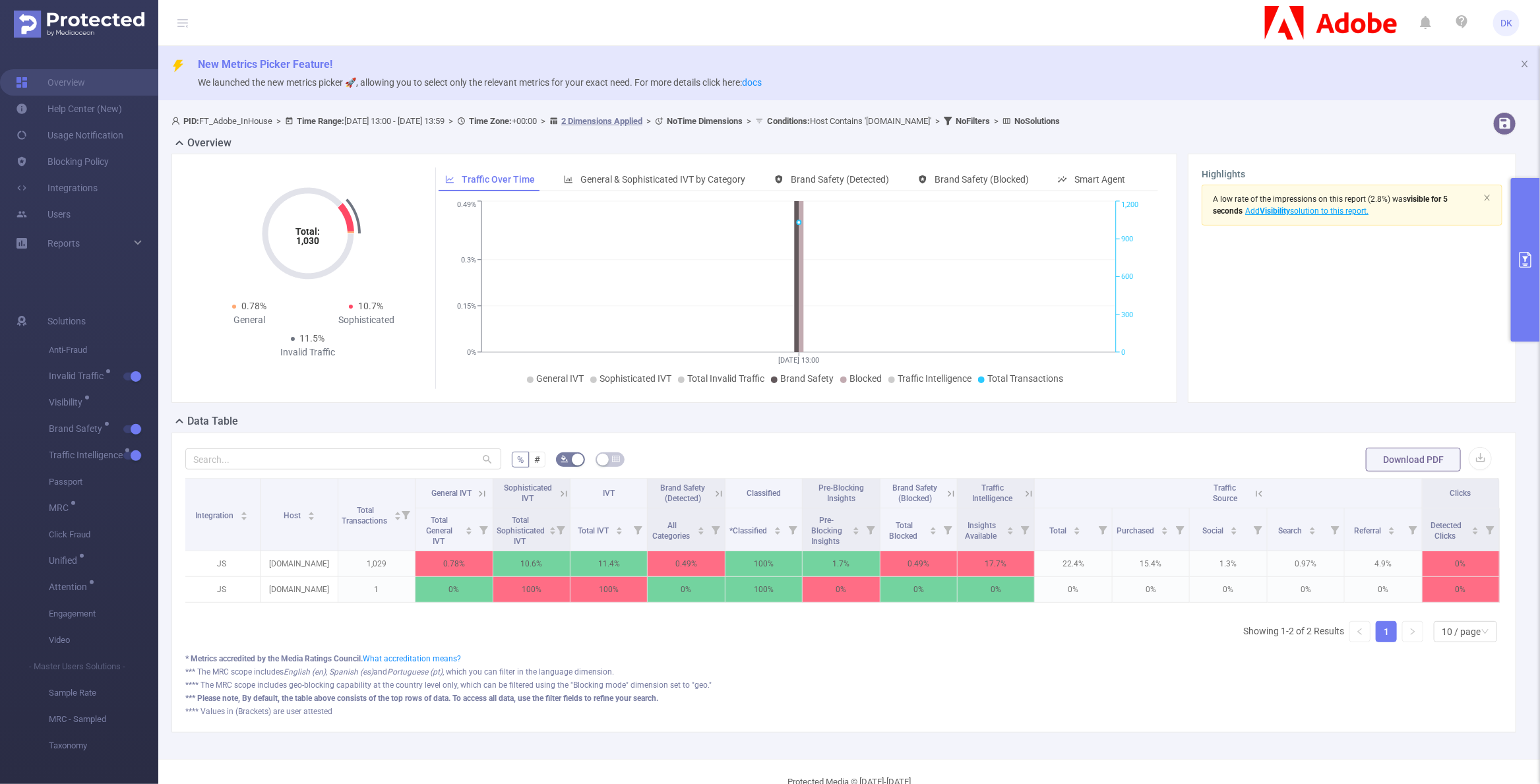
click at [1262, 490] on icon at bounding box center [1259, 494] width 12 height 12
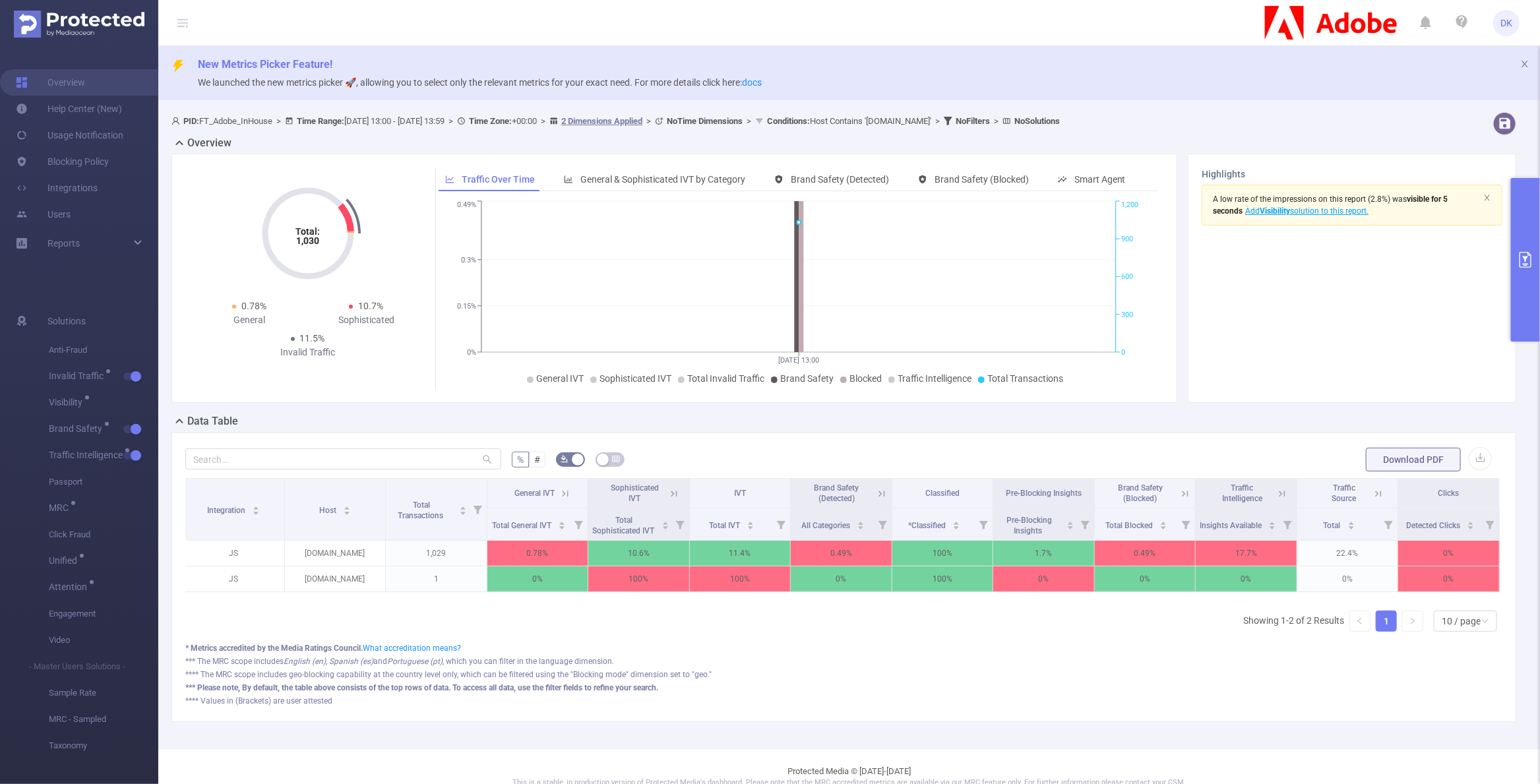
click at [1276, 492] on icon at bounding box center [1282, 494] width 12 height 12
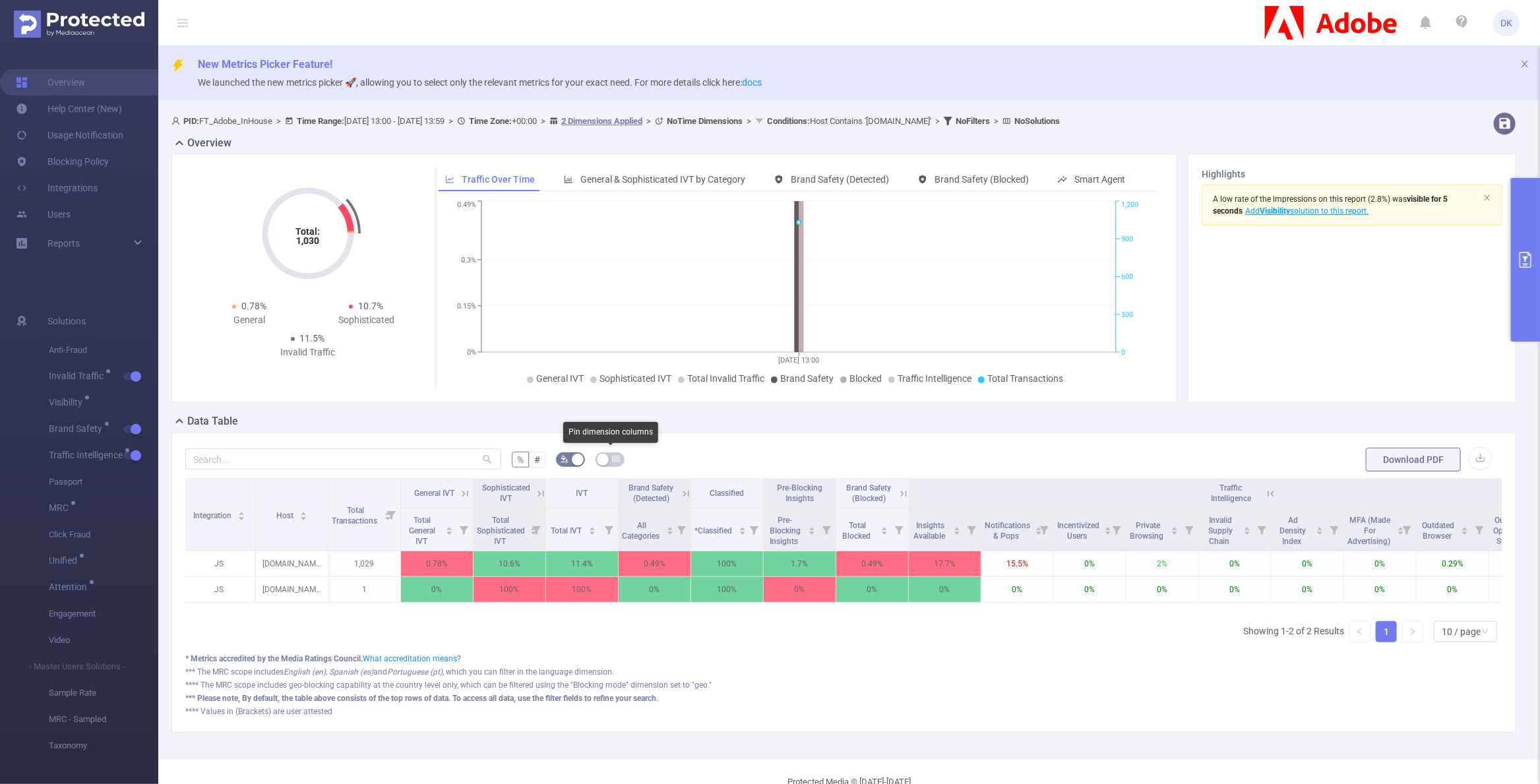
click at [610, 458] on button "button" at bounding box center [610, 459] width 29 height 14
click at [531, 455] on label "#" at bounding box center [537, 459] width 17 height 16
click at [534, 463] on input "#" at bounding box center [534, 463] width 0 height 0
